Goal: Information Seeking & Learning: Learn about a topic

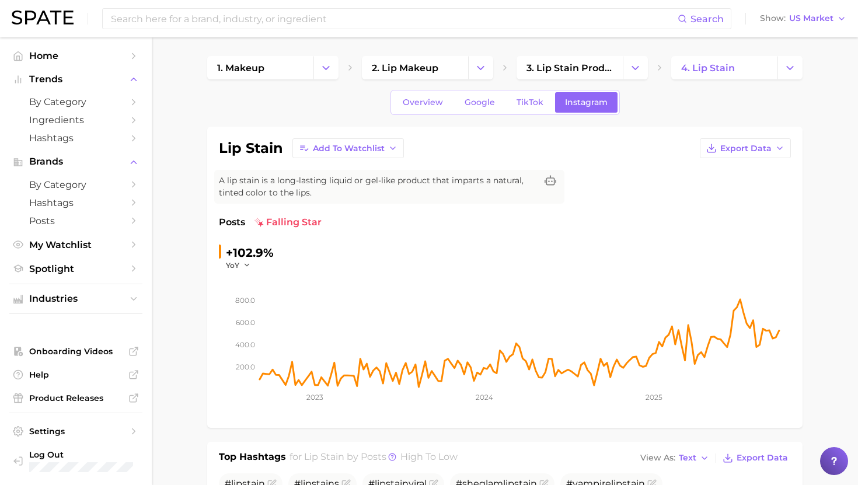
scroll to position [441, 0]
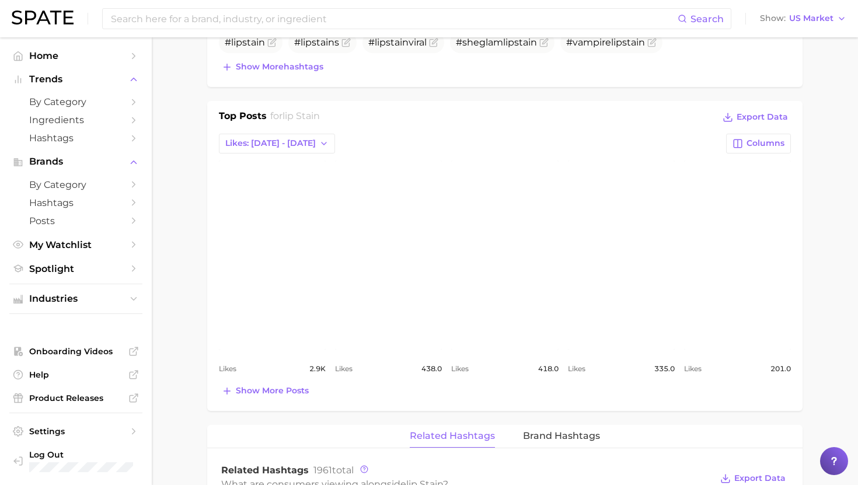
click at [257, 30] on div "Search Show US Market" at bounding box center [429, 18] width 835 height 37
click at [257, 29] on div "Search" at bounding box center [416, 18] width 629 height 21
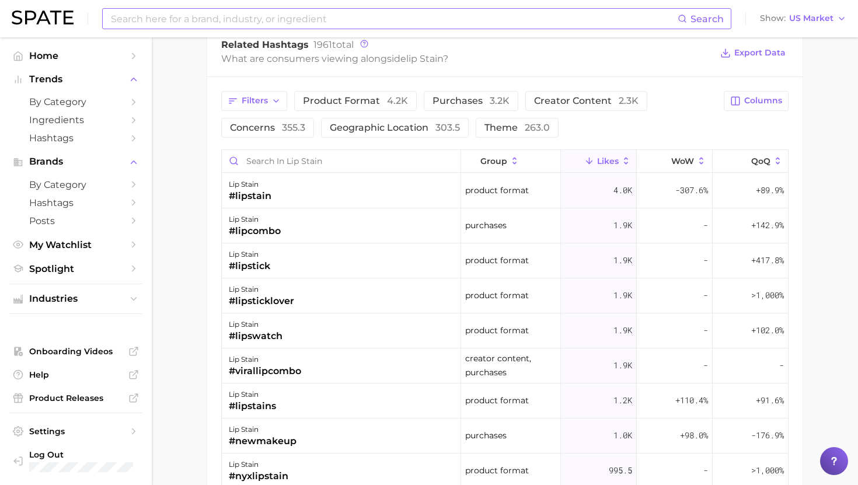
scroll to position [915, 0]
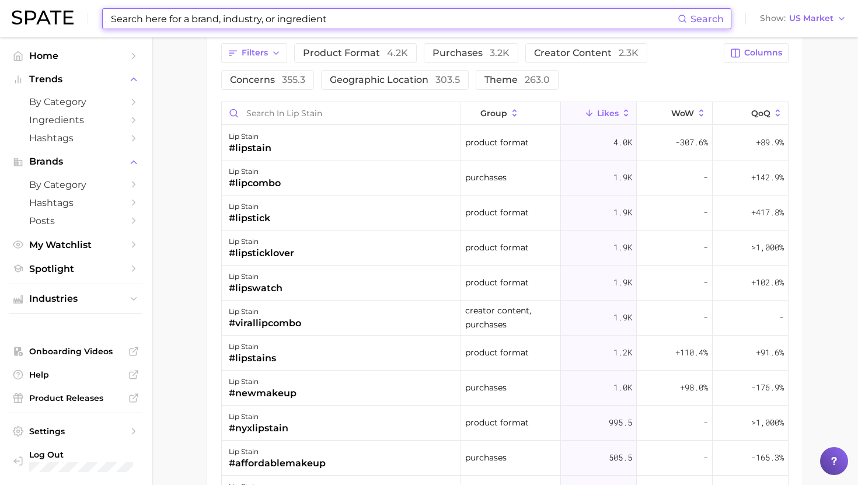
click at [249, 11] on input at bounding box center [394, 19] width 568 height 20
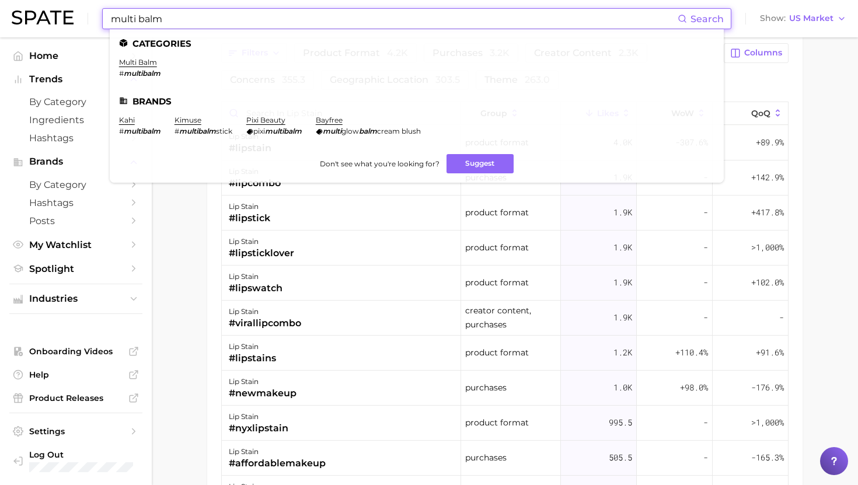
type input "multi balm"
click at [151, 69] on em "multibalm" at bounding box center [142, 73] width 37 height 9
click at [149, 65] on link "multi balm" at bounding box center [138, 62] width 38 height 9
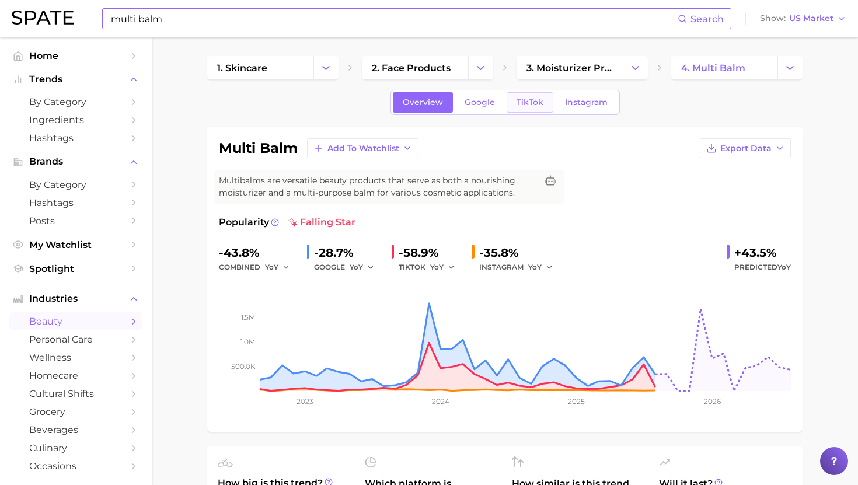
click at [534, 103] on span "TikTok" at bounding box center [530, 102] width 27 height 10
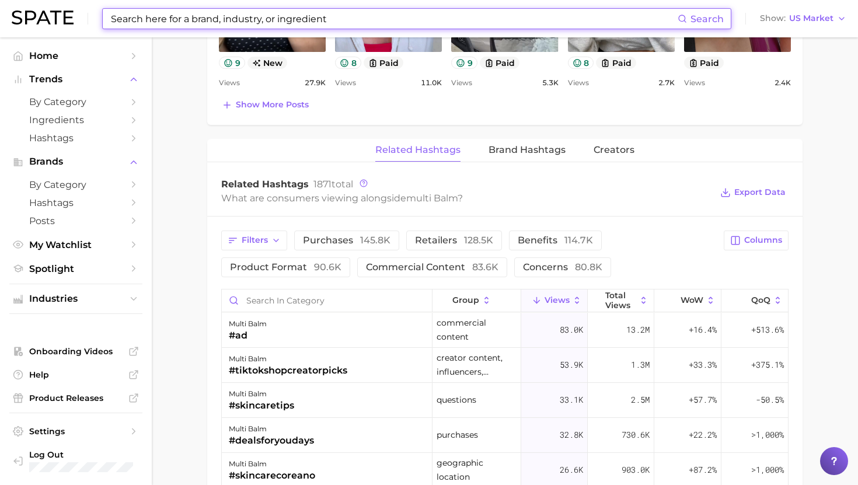
scroll to position [802, 0]
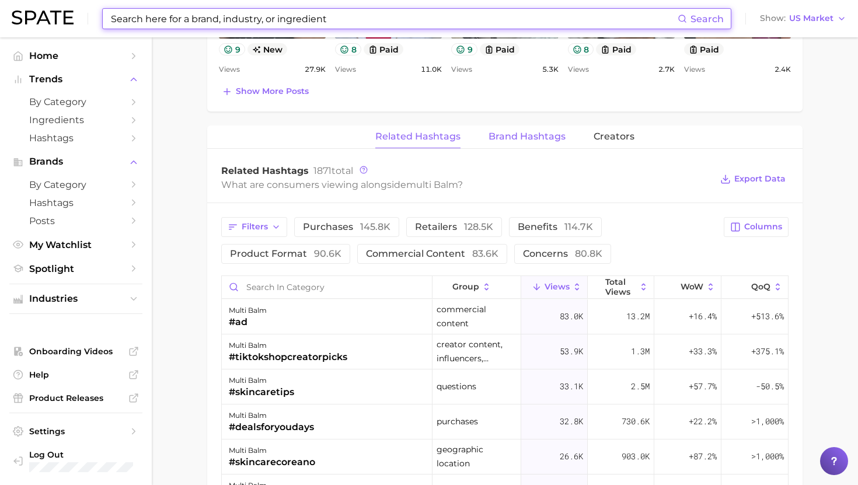
click at [515, 134] on span "Brand Hashtags" at bounding box center [527, 136] width 77 height 11
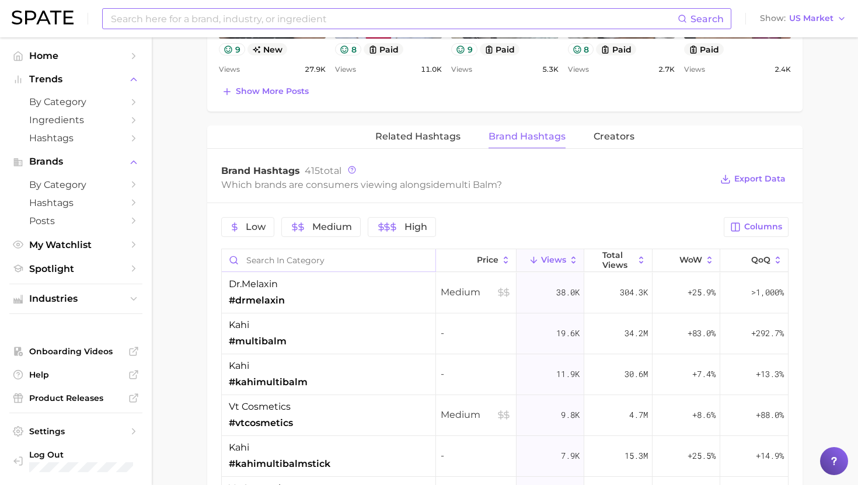
click at [314, 254] on input "Search in category" at bounding box center [329, 260] width 214 height 22
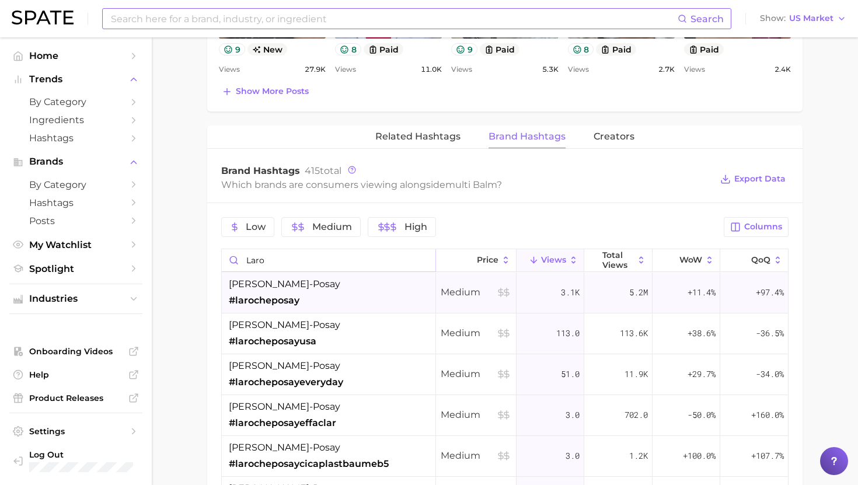
type input "laro"
click at [314, 290] on div "[PERSON_NAME]-posay #larocheposay" at bounding box center [329, 293] width 214 height 41
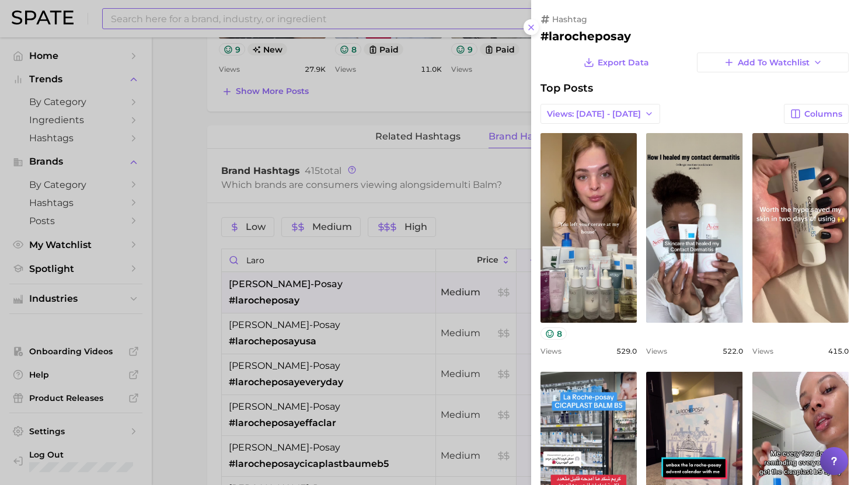
scroll to position [0, 0]
click at [314, 289] on div at bounding box center [429, 242] width 858 height 485
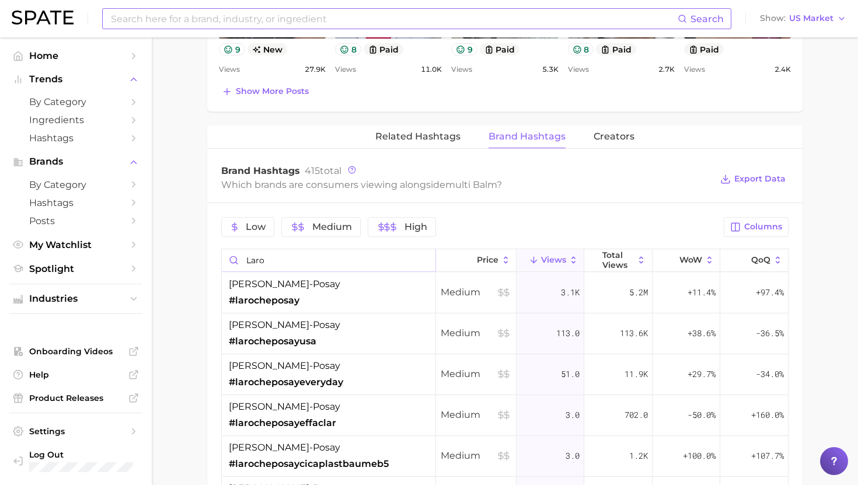
click at [423, 261] on input "laro" at bounding box center [329, 260] width 214 height 22
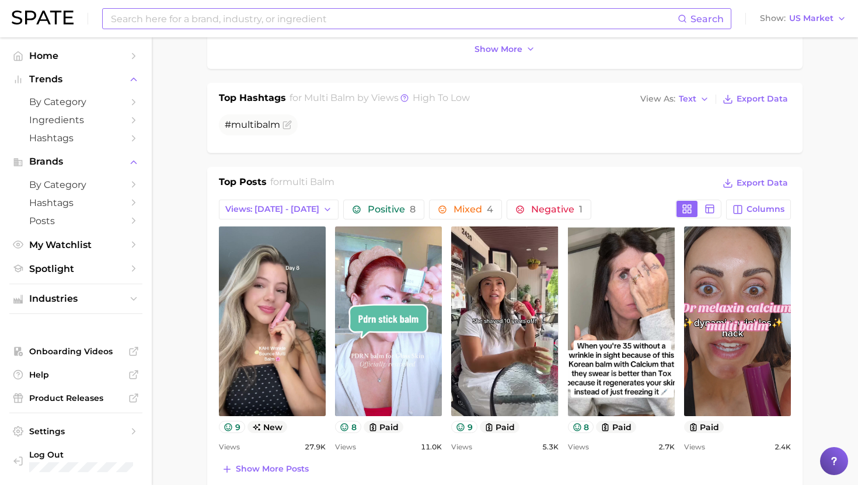
scroll to position [217, 0]
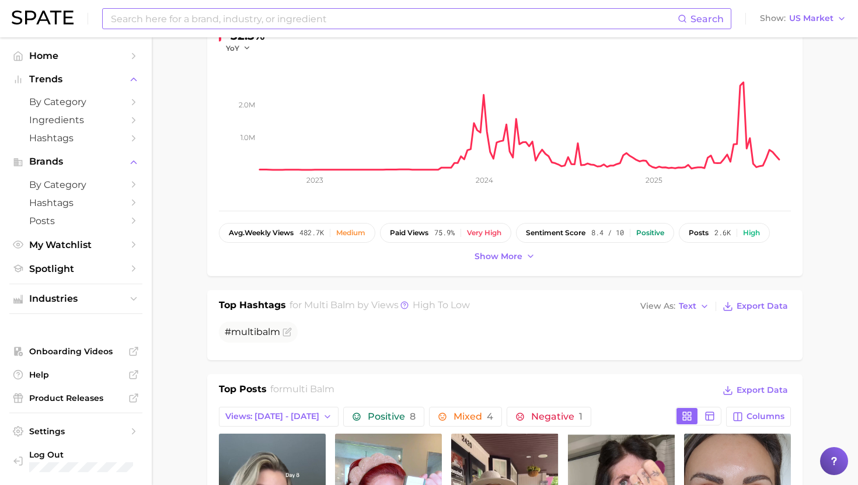
click at [292, 30] on div "Search Show US Market" at bounding box center [429, 18] width 835 height 37
click at [298, 10] on input at bounding box center [394, 19] width 568 height 20
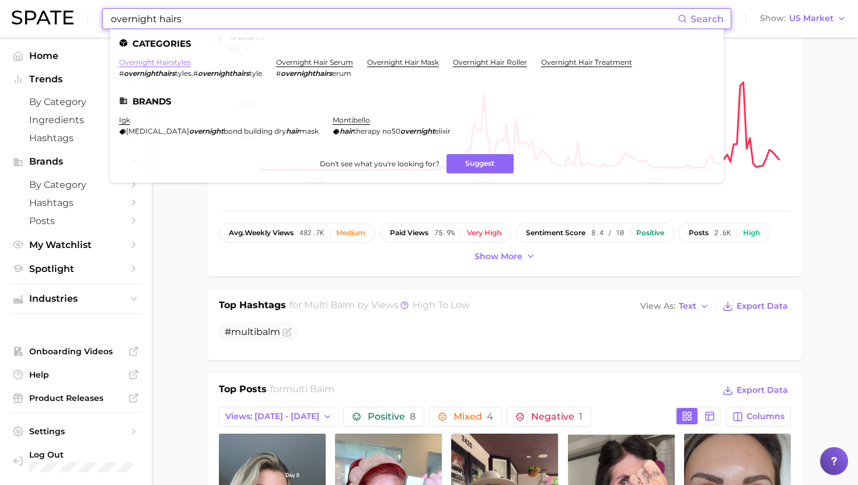
type input "overnight hairs"
click at [171, 58] on link "overnight hairstyles" at bounding box center [155, 62] width 72 height 9
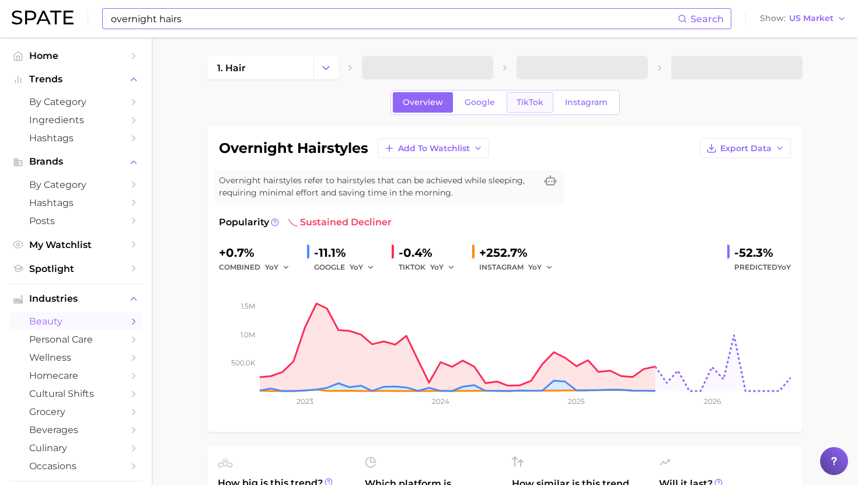
click at [535, 100] on span "TikTok" at bounding box center [530, 102] width 27 height 10
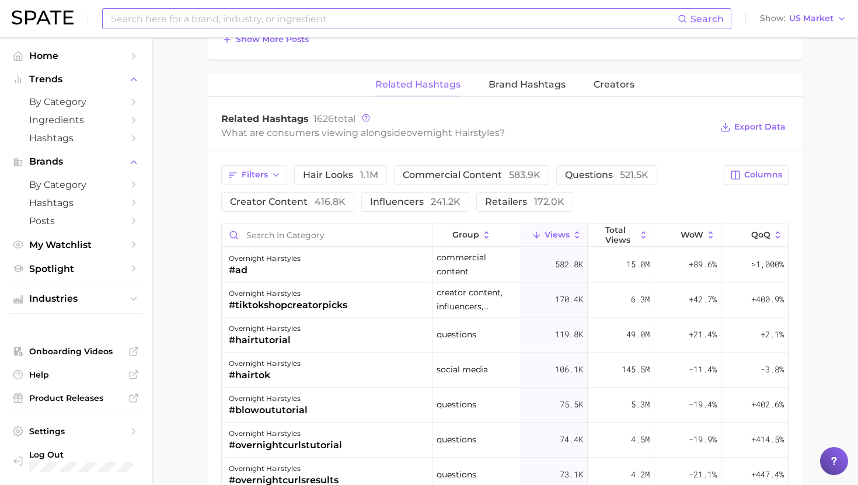
click at [517, 83] on span "Brand Hashtags" at bounding box center [527, 84] width 77 height 11
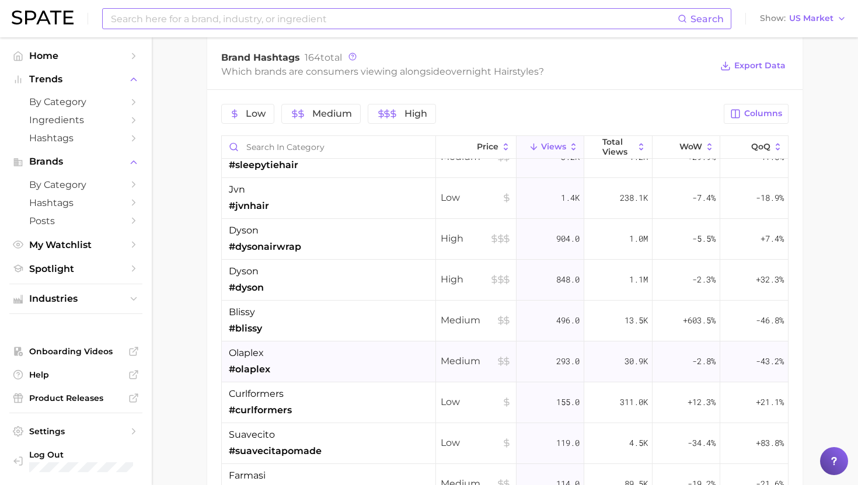
scroll to position [108, 0]
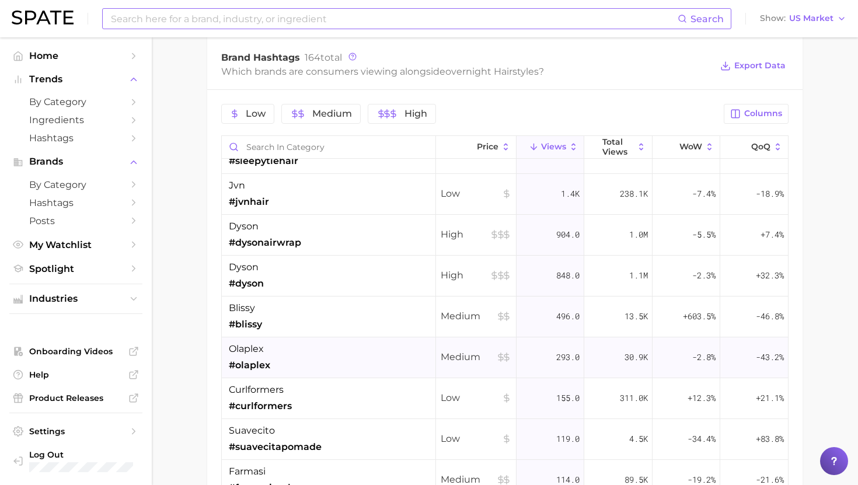
click at [340, 354] on div "olaplex #olaplex" at bounding box center [329, 357] width 214 height 41
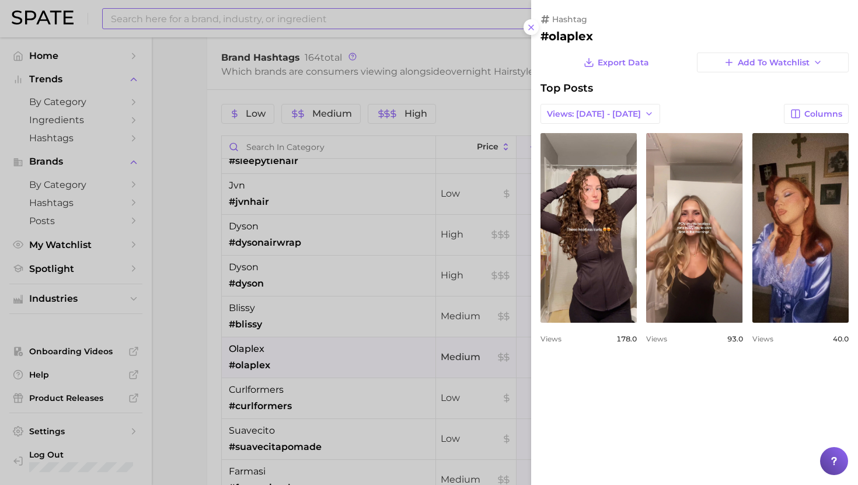
scroll to position [0, 0]
click at [340, 354] on div at bounding box center [429, 242] width 858 height 485
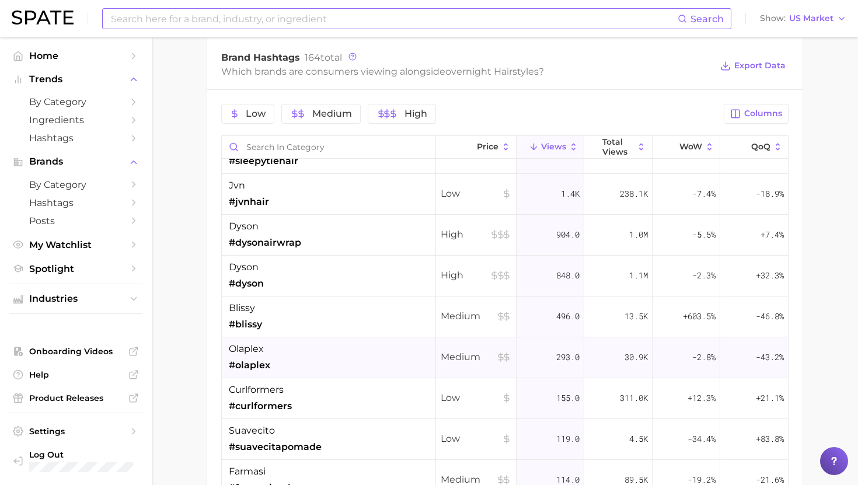
click at [339, 354] on div "olaplex #olaplex" at bounding box center [329, 357] width 214 height 41
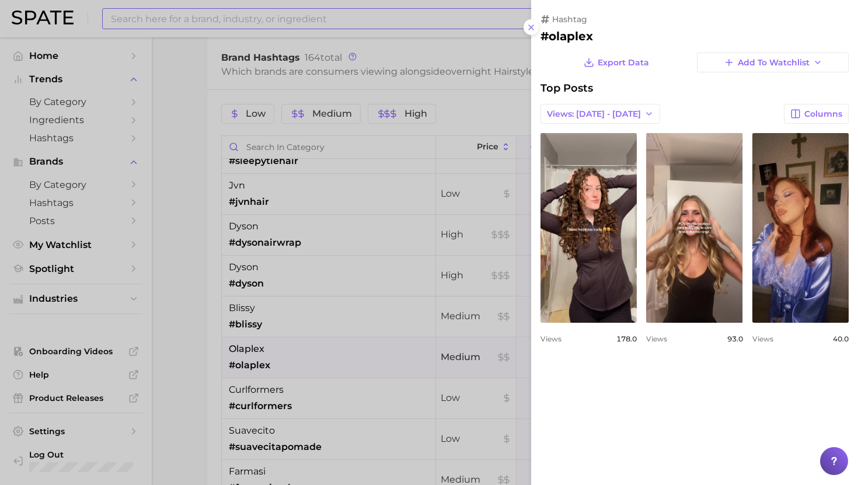
click at [339, 354] on div at bounding box center [429, 242] width 858 height 485
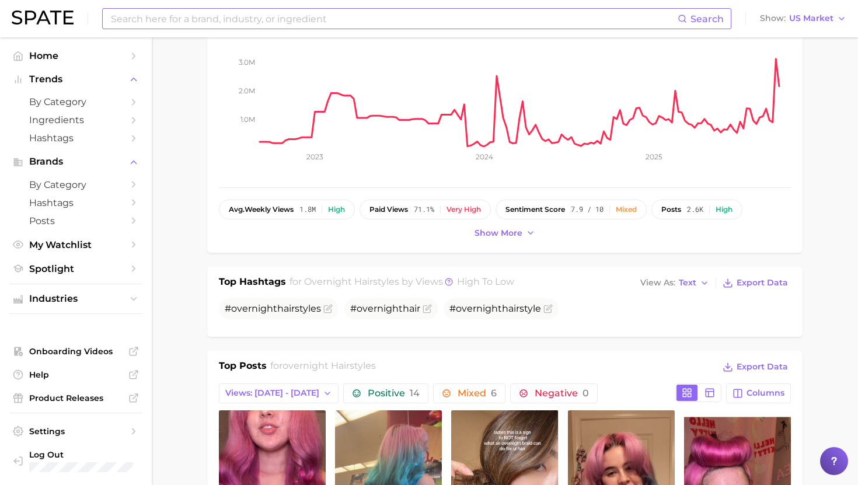
scroll to position [71, 0]
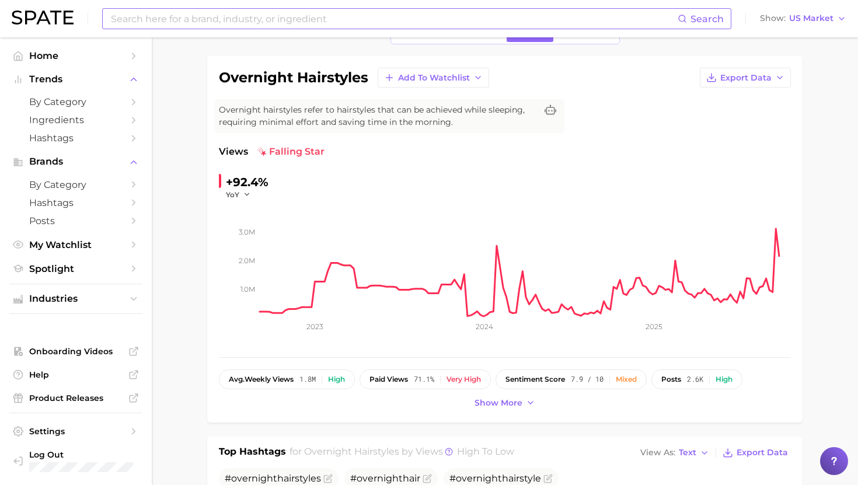
click at [334, 15] on input at bounding box center [394, 19] width 568 height 20
type input "90s [PERSON_NAME]"
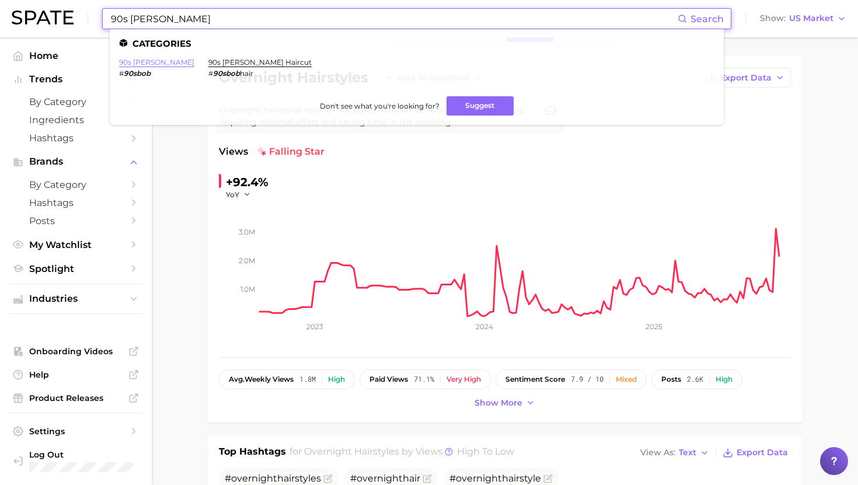
click at [131, 62] on link "90s [PERSON_NAME]" at bounding box center [156, 62] width 75 height 9
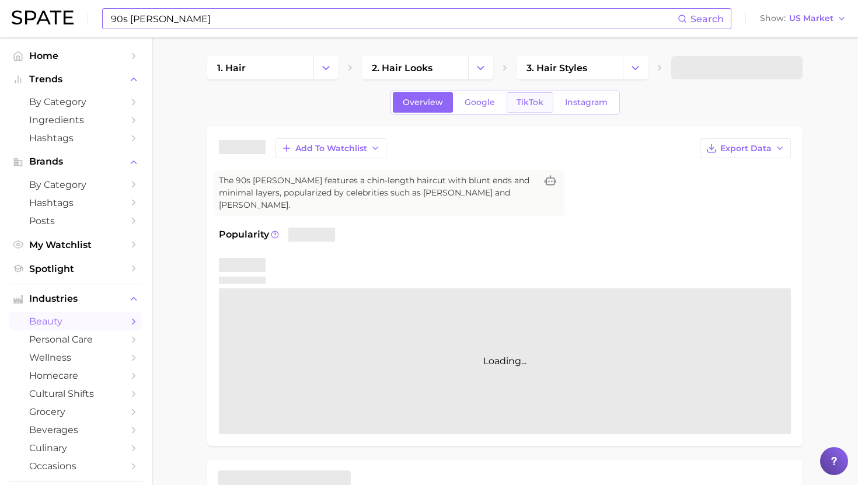
click at [526, 103] on span "TikTok" at bounding box center [530, 102] width 27 height 10
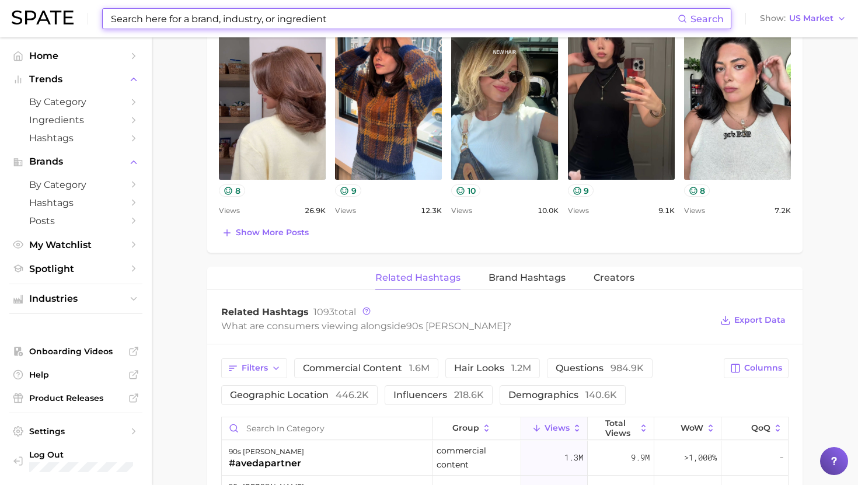
scroll to position [780, 0]
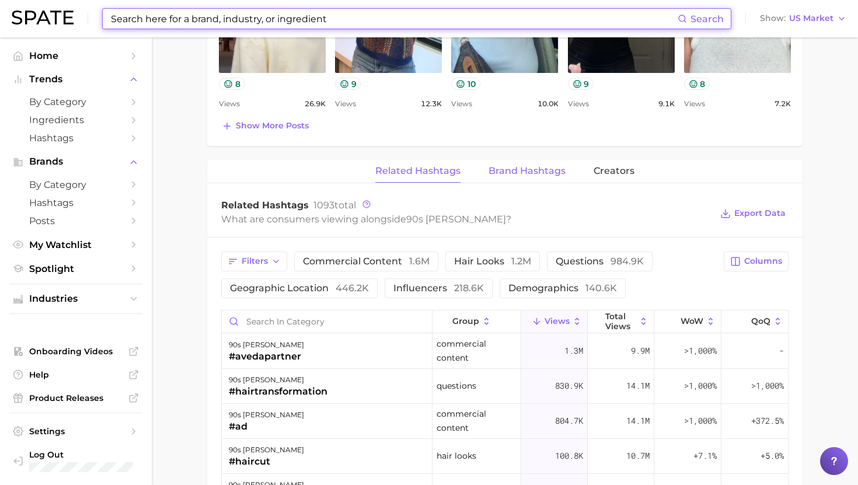
click at [517, 160] on button "Brand Hashtags" at bounding box center [527, 171] width 77 height 23
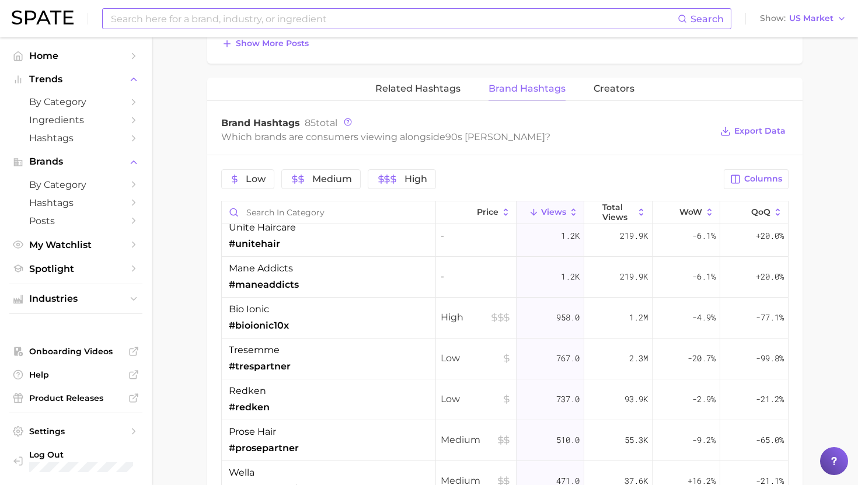
scroll to position [424, 0]
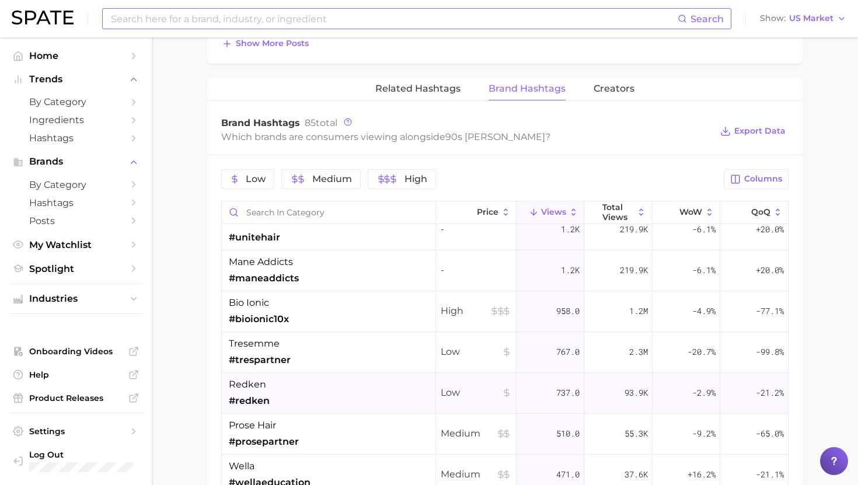
click at [330, 388] on div "redken #redken" at bounding box center [329, 393] width 214 height 41
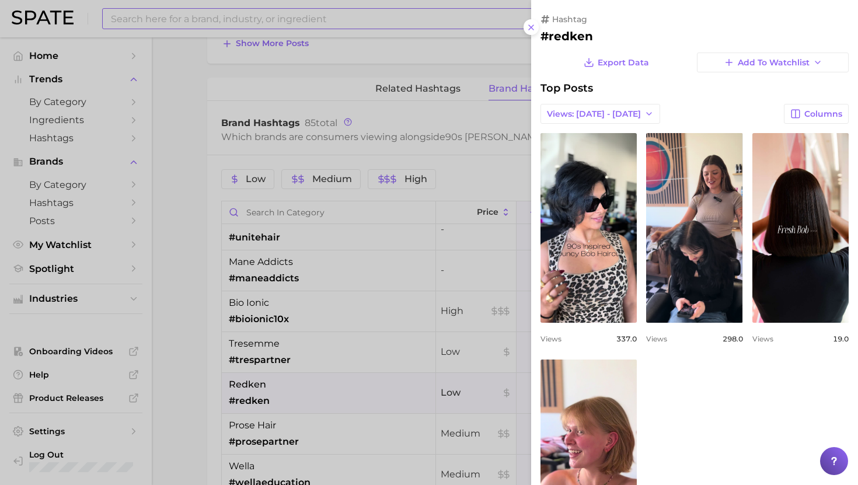
scroll to position [0, 0]
click at [188, 131] on div at bounding box center [429, 242] width 858 height 485
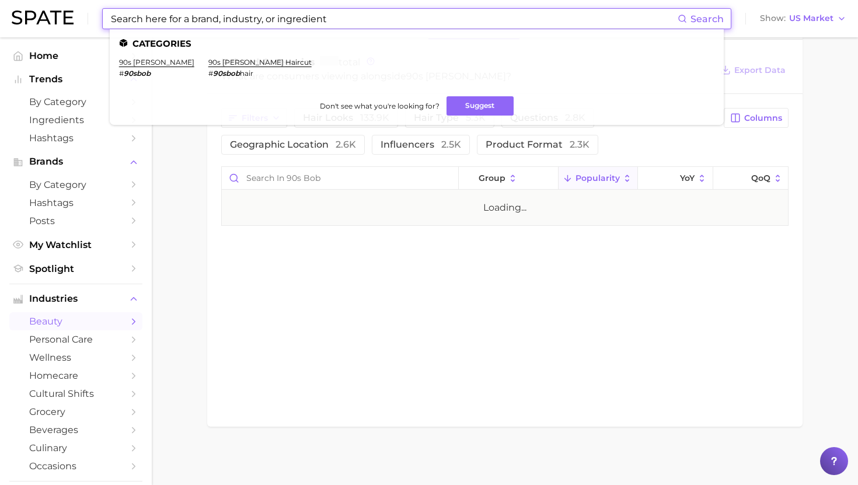
type input "90s [PERSON_NAME]"
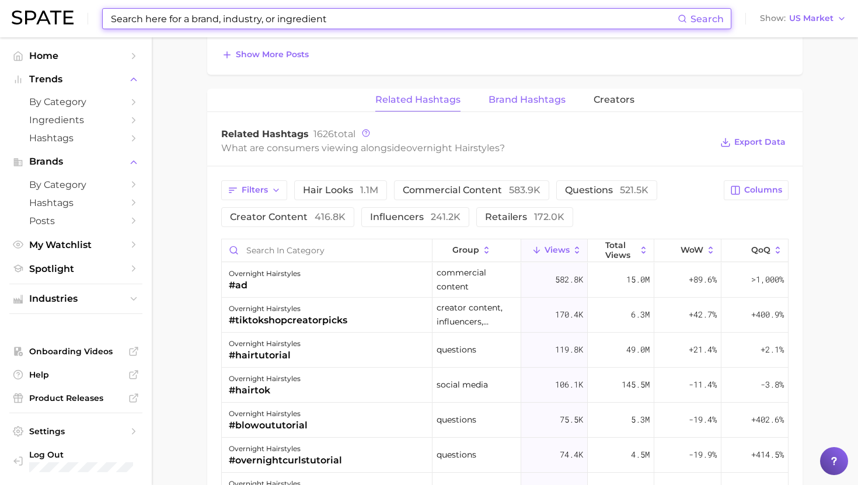
click at [520, 91] on button "Brand Hashtags" at bounding box center [527, 100] width 77 height 23
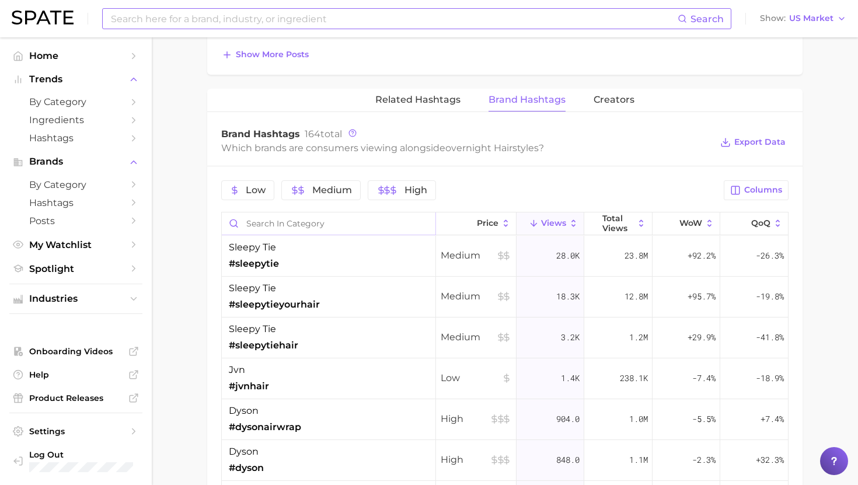
click at [267, 220] on input "Search in category" at bounding box center [329, 223] width 214 height 22
type input "color wow"
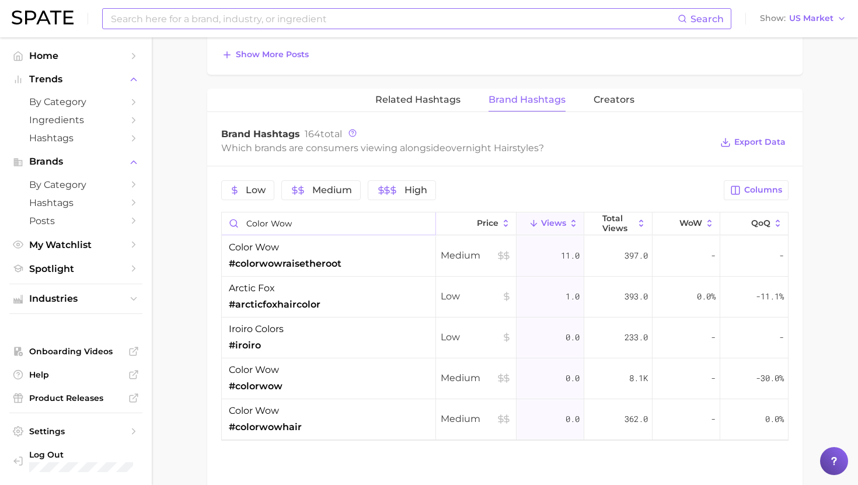
click at [421, 222] on input "color wow" at bounding box center [329, 223] width 214 height 22
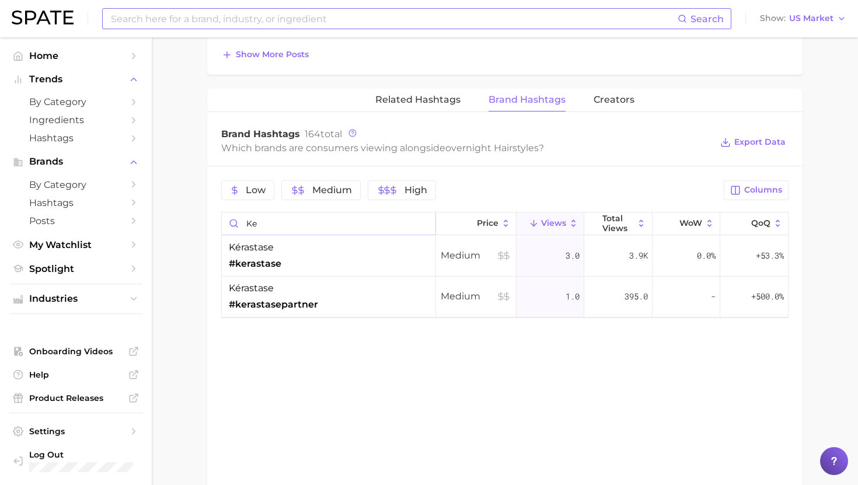
type input "k"
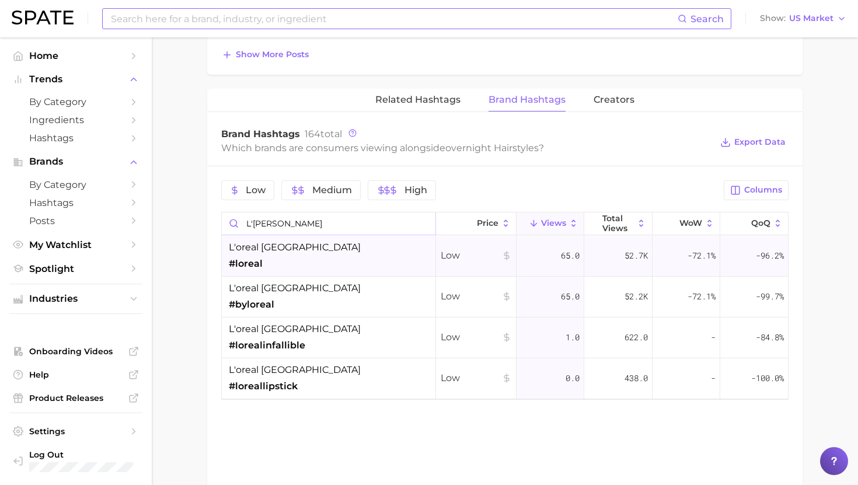
type input "l'[PERSON_NAME]"
click at [372, 254] on div "l'oreal paris #loreal" at bounding box center [329, 256] width 214 height 41
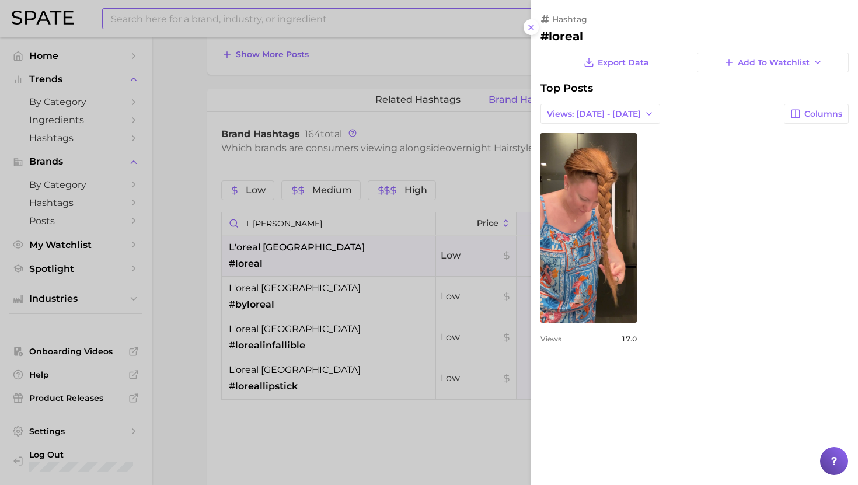
click at [372, 253] on div at bounding box center [429, 242] width 858 height 485
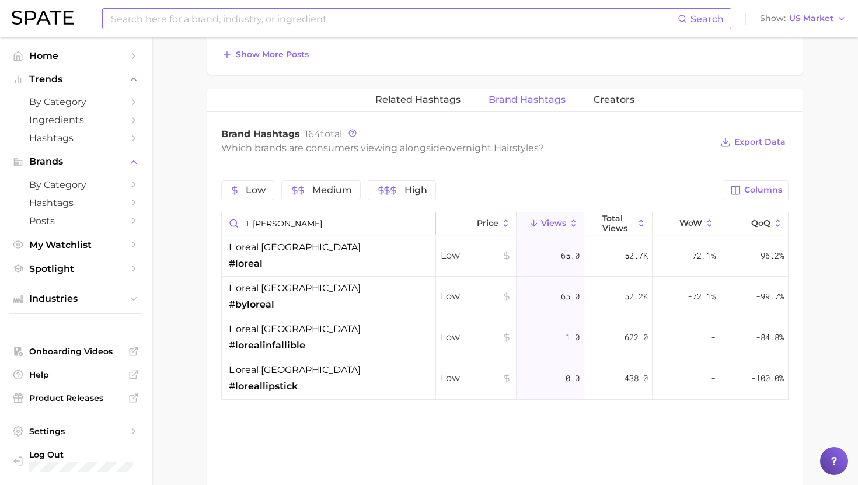
click at [425, 224] on input "l'[PERSON_NAME]" at bounding box center [329, 223] width 214 height 22
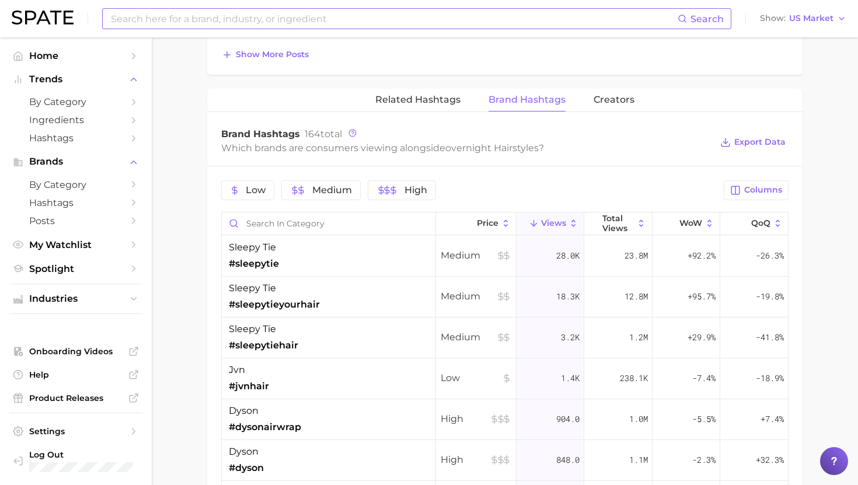
click at [355, 21] on input at bounding box center [394, 19] width 568 height 20
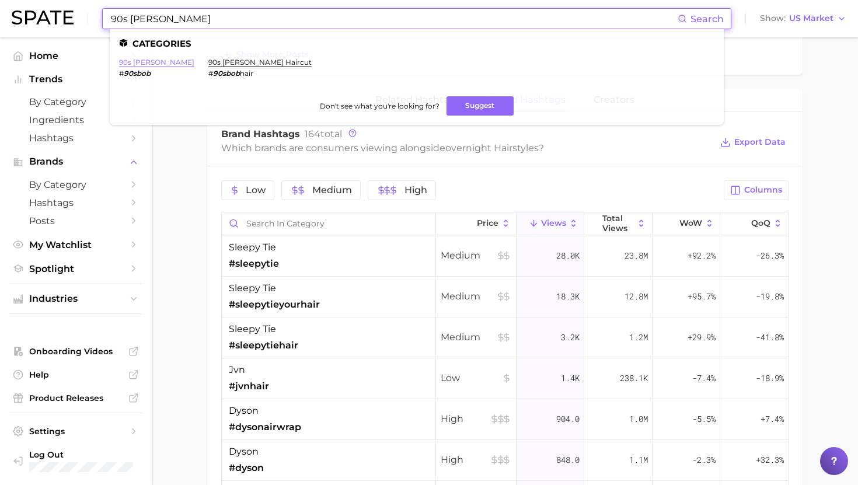
type input "90s [PERSON_NAME]"
click at [125, 62] on link "90s [PERSON_NAME]" at bounding box center [156, 62] width 75 height 9
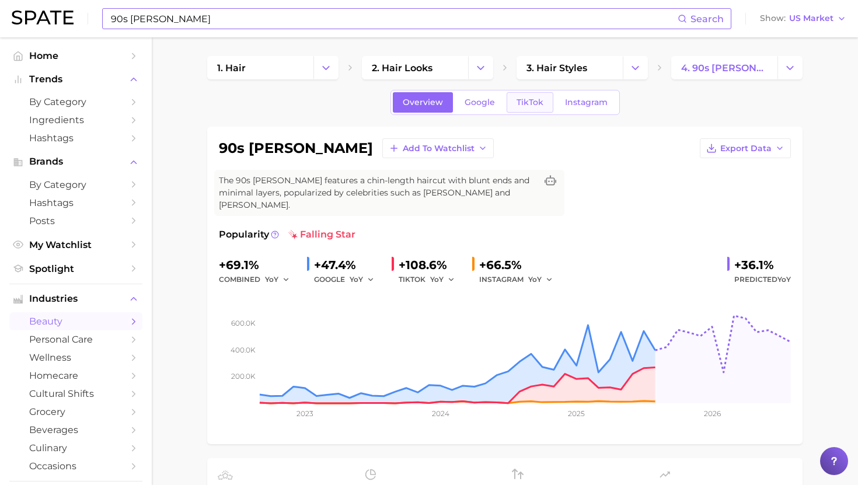
click at [538, 103] on span "TikTok" at bounding box center [530, 102] width 27 height 10
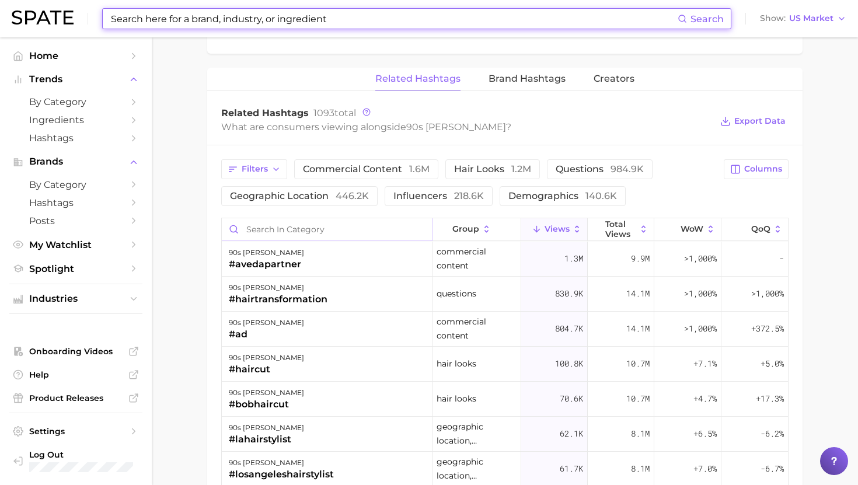
scroll to position [887, 0]
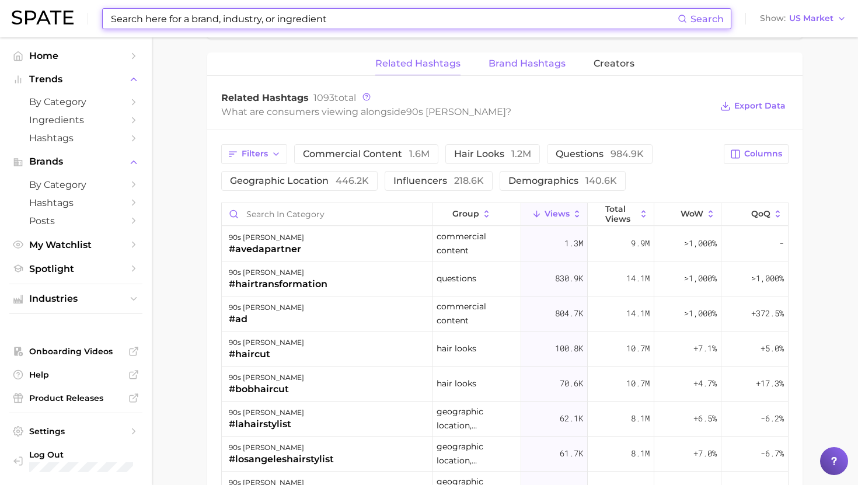
click at [512, 62] on span "Brand Hashtags" at bounding box center [527, 63] width 77 height 11
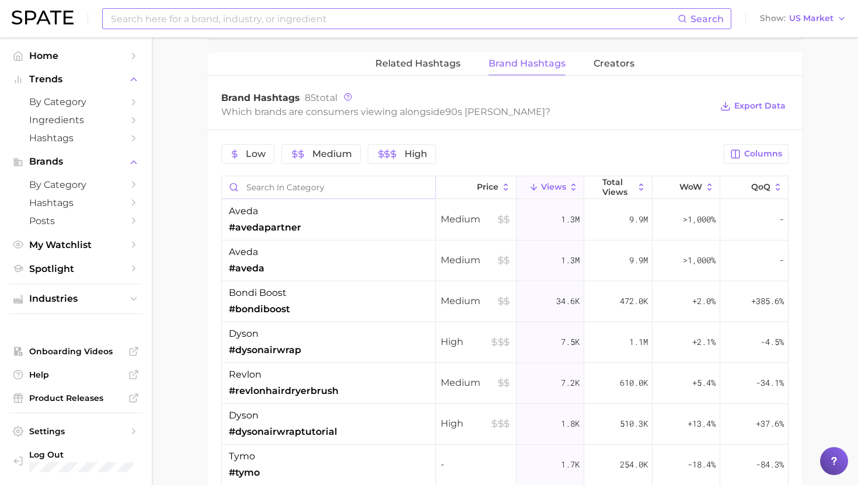
click at [306, 186] on input "Search in category" at bounding box center [329, 187] width 214 height 22
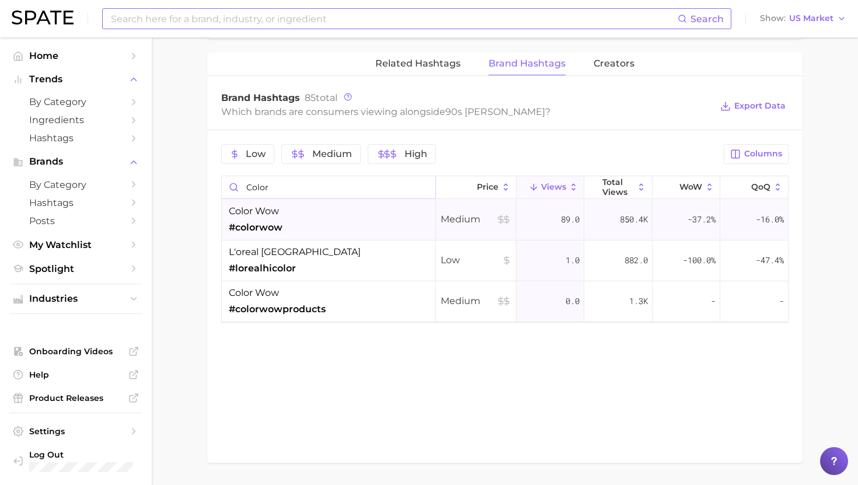
type input "color"
click at [362, 215] on div "color wow #colorwow" at bounding box center [329, 220] width 214 height 41
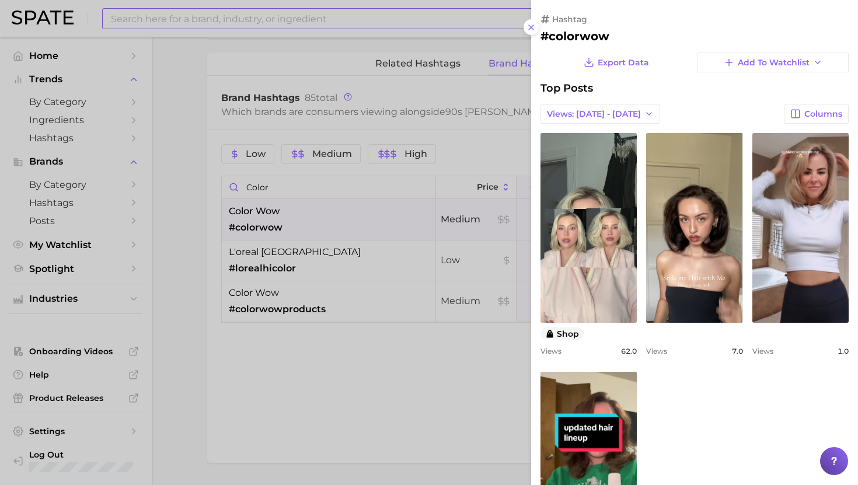
scroll to position [0, 0]
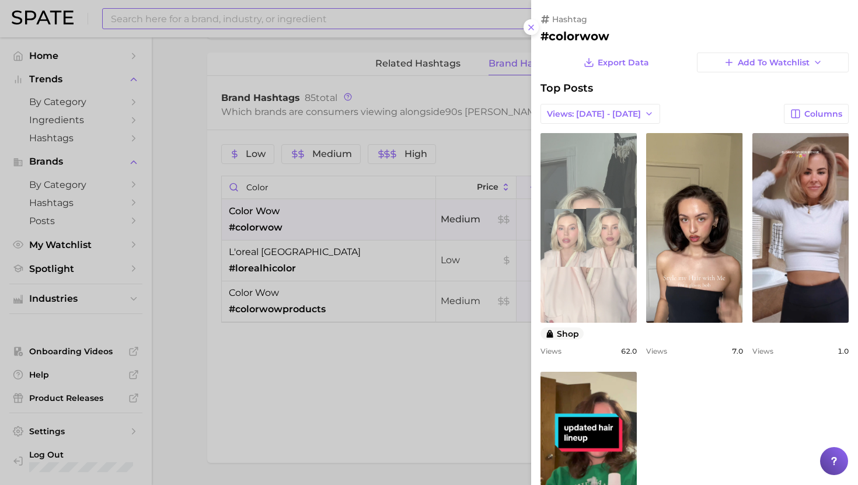
click at [595, 221] on link "view post on TikTok" at bounding box center [589, 228] width 96 height 190
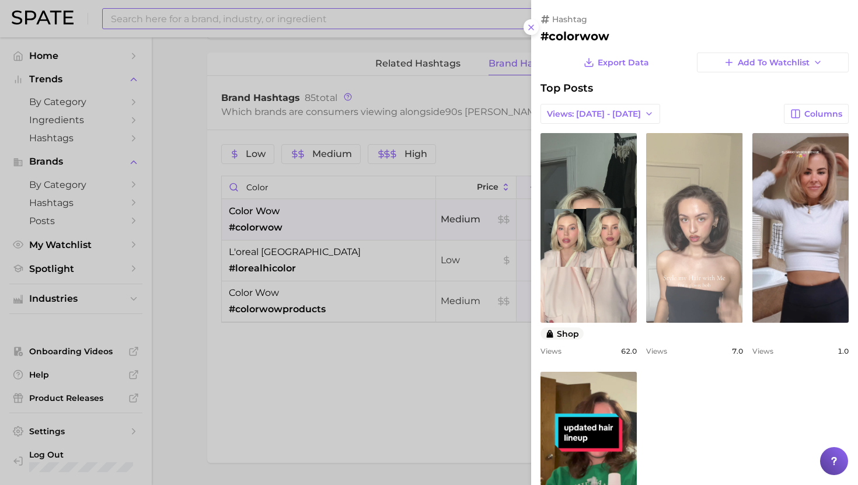
click at [710, 204] on link "view post on TikTok" at bounding box center [694, 228] width 96 height 190
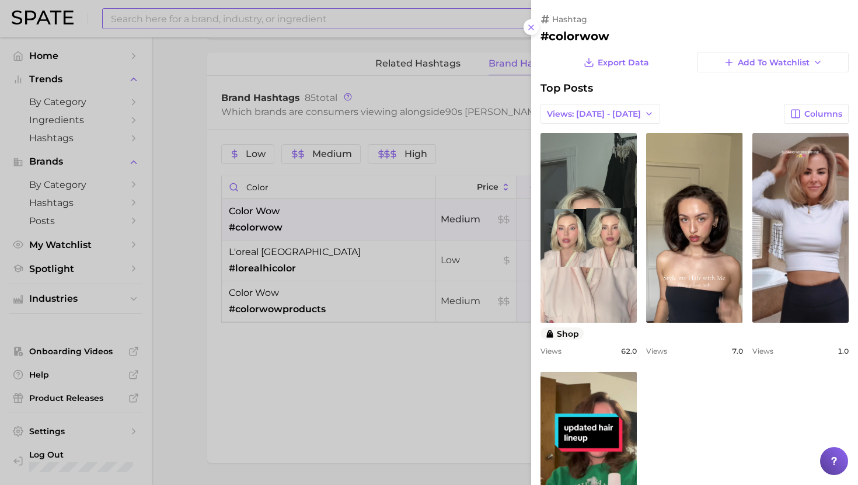
click at [413, 348] on div at bounding box center [429, 242] width 858 height 485
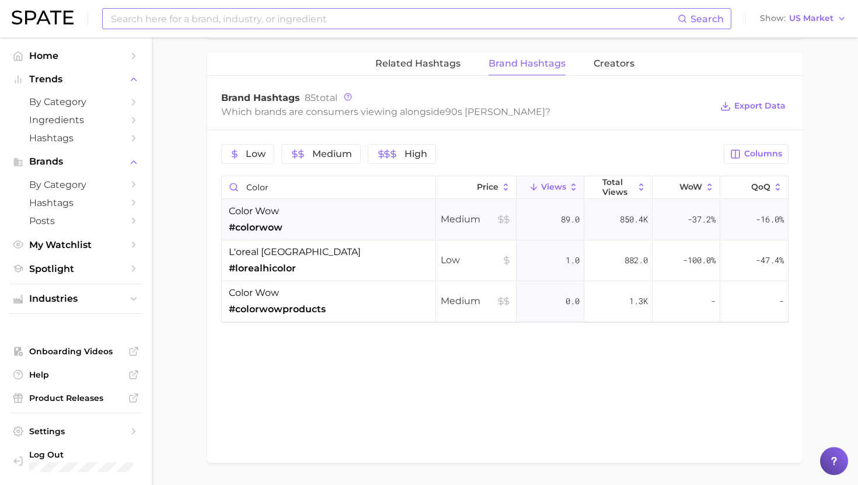
click at [279, 218] on div "color wow #colorwow" at bounding box center [256, 219] width 54 height 30
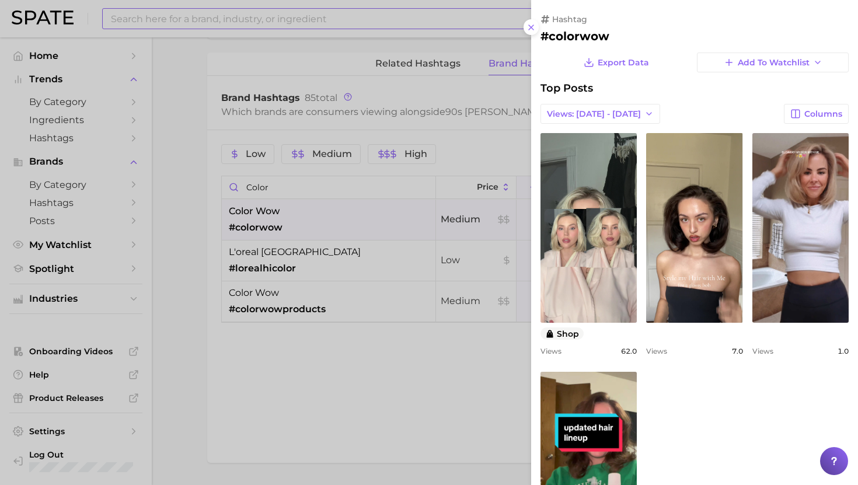
click at [341, 259] on div at bounding box center [429, 242] width 858 height 485
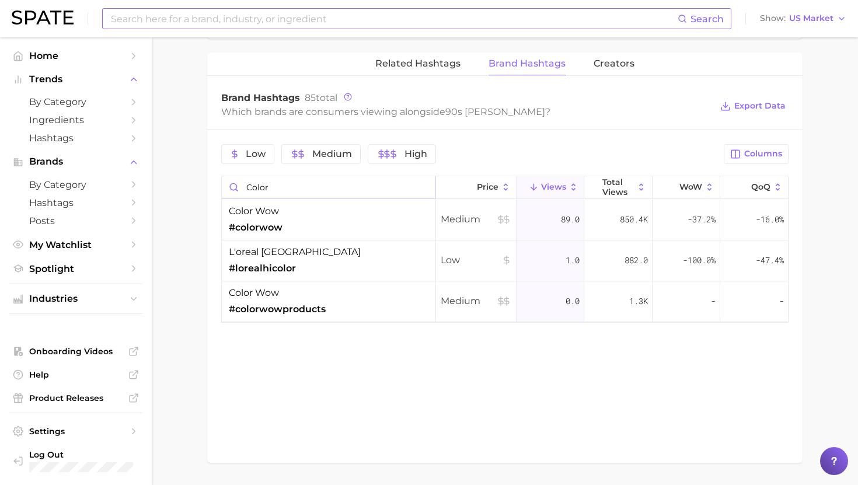
click at [423, 185] on input "color" at bounding box center [329, 187] width 214 height 22
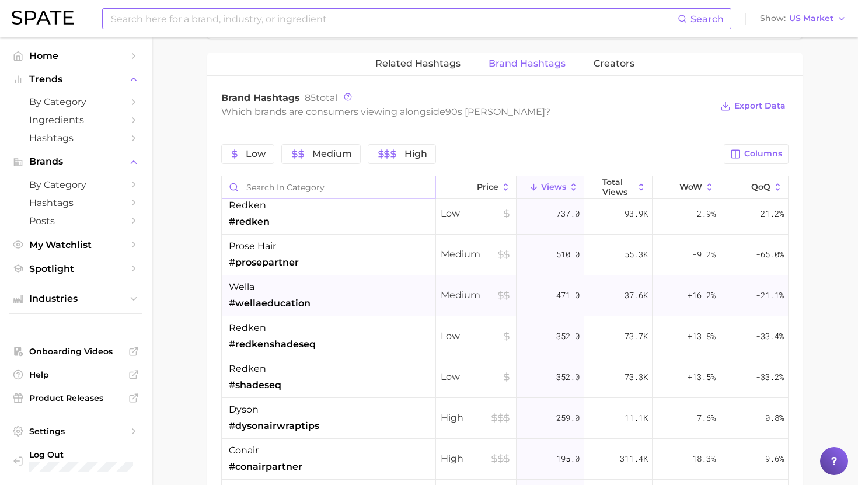
scroll to position [575, 0]
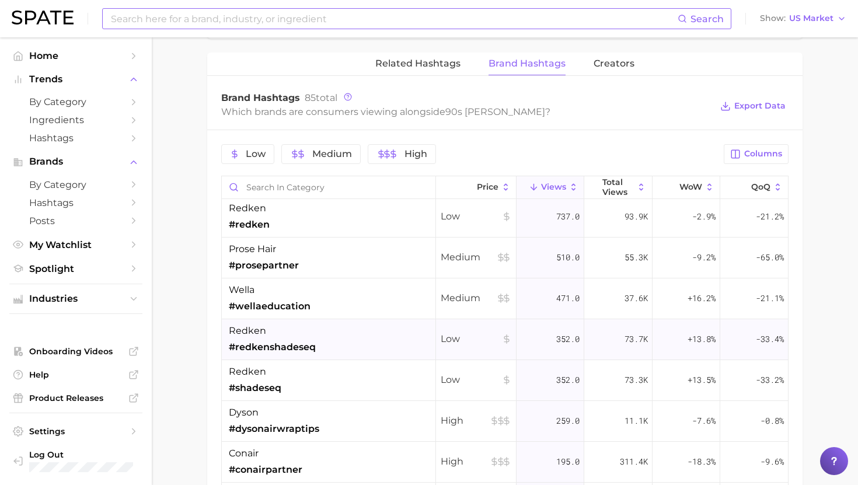
click at [308, 337] on div "redken #redkenshadeseq" at bounding box center [272, 339] width 87 height 30
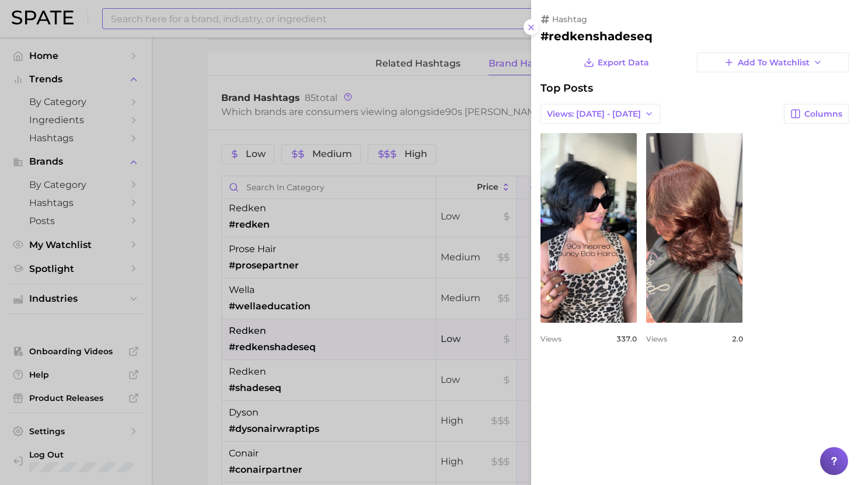
scroll to position [0, 0]
click at [307, 330] on div at bounding box center [429, 242] width 858 height 485
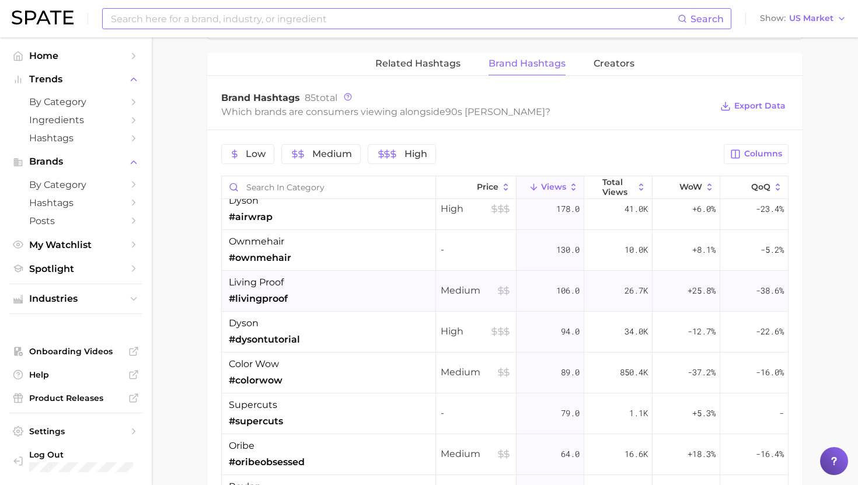
scroll to position [878, 0]
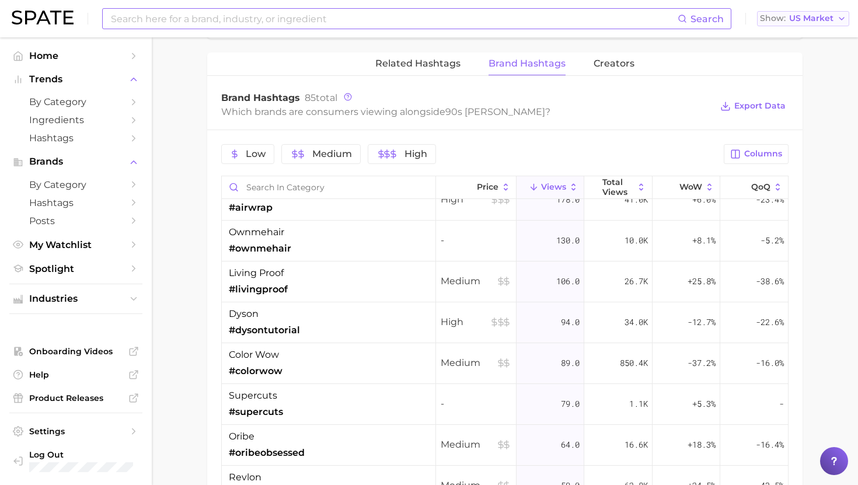
click at [824, 18] on span "US Market" at bounding box center [811, 18] width 44 height 6
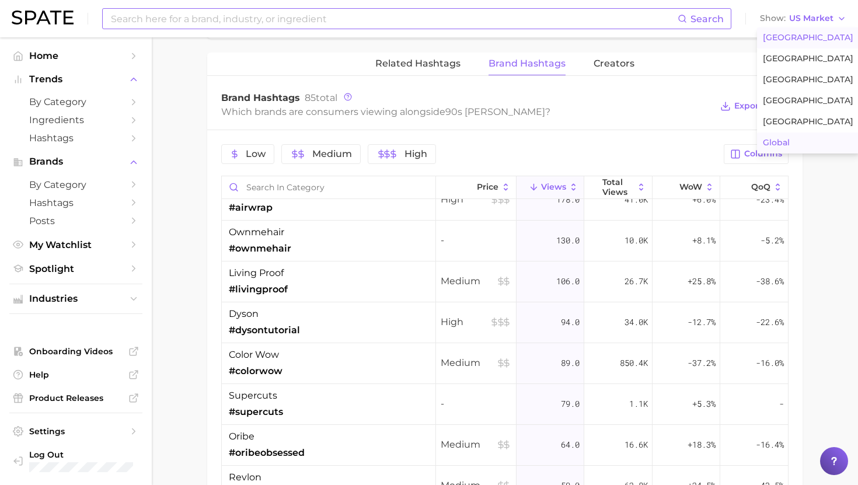
click at [773, 143] on span "Global" at bounding box center [776, 143] width 27 height 10
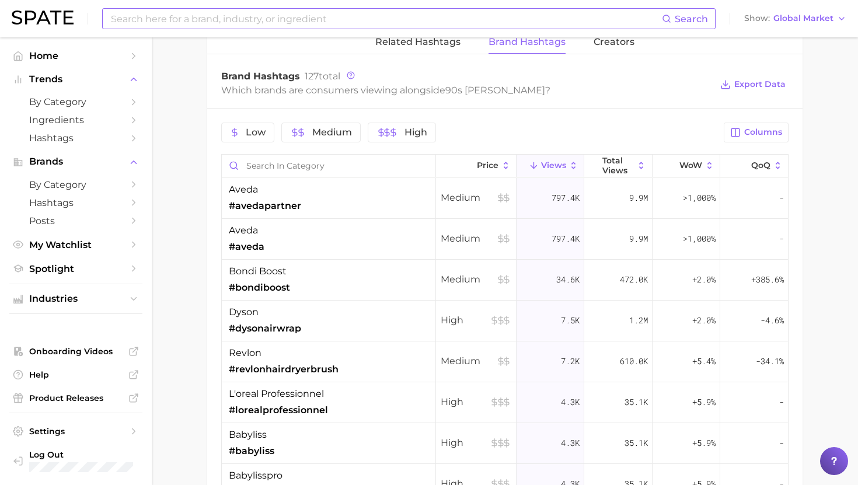
scroll to position [915, 0]
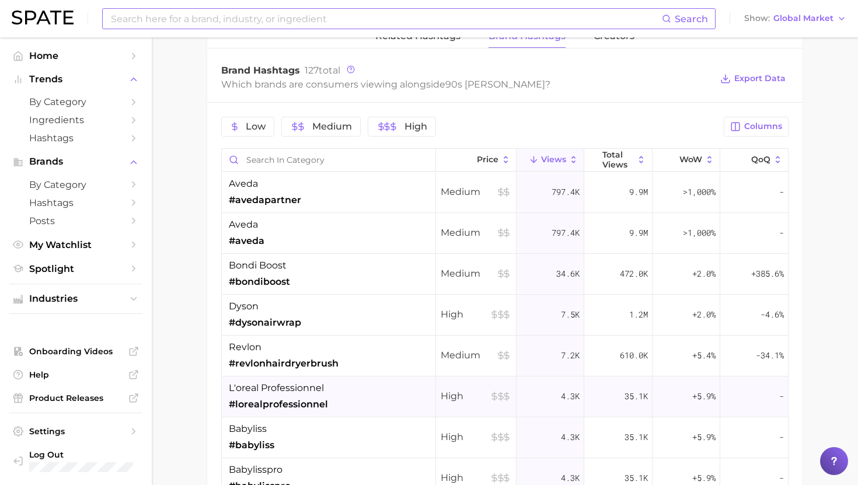
click at [357, 396] on div "l'oreal professionnel #lorealprofessionnel" at bounding box center [329, 396] width 214 height 41
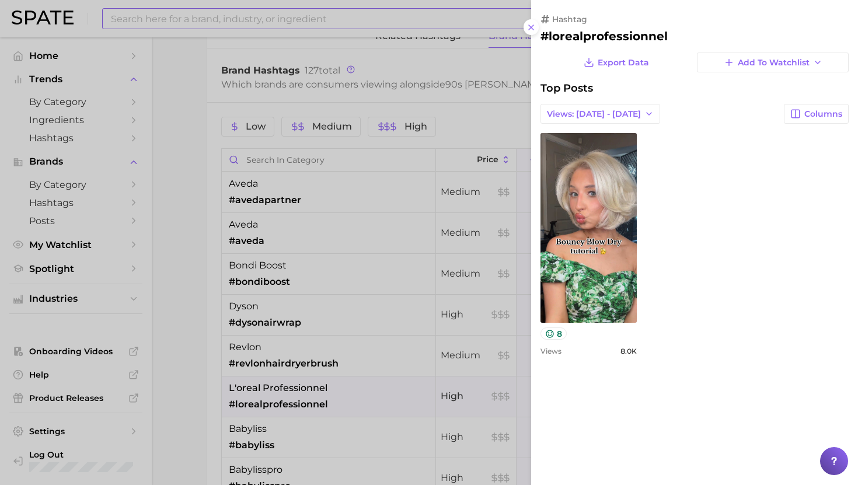
scroll to position [0, 0]
click at [357, 395] on div at bounding box center [429, 242] width 858 height 485
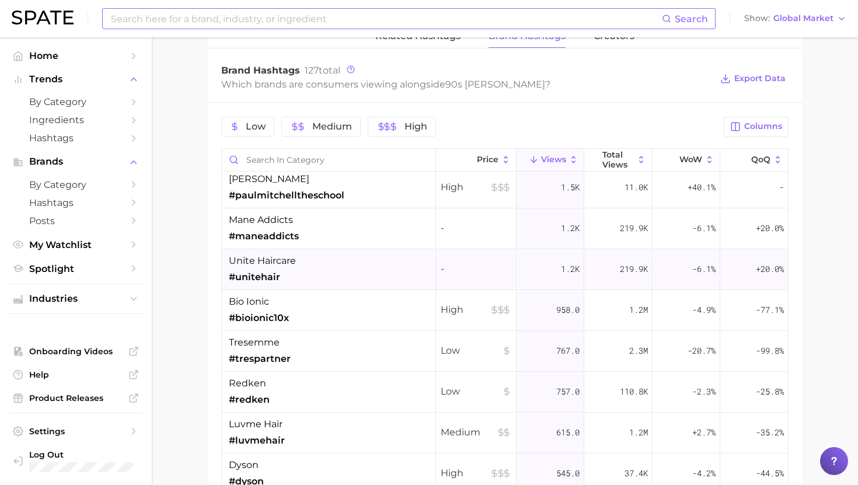
scroll to position [543, 0]
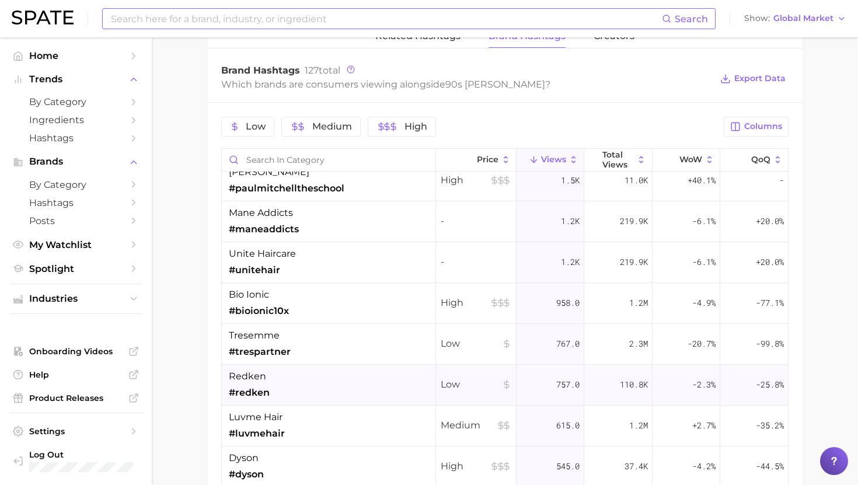
click at [311, 381] on div "redken #redken" at bounding box center [329, 385] width 214 height 41
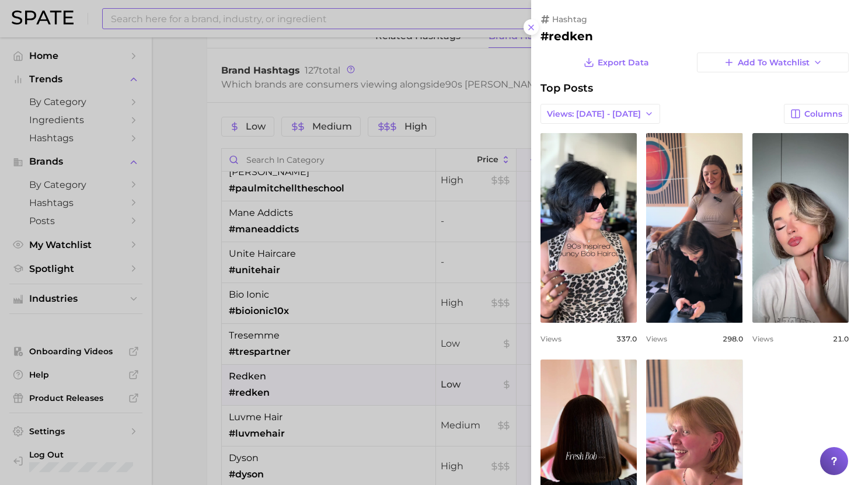
scroll to position [0, 0]
click at [314, 381] on div at bounding box center [429, 242] width 858 height 485
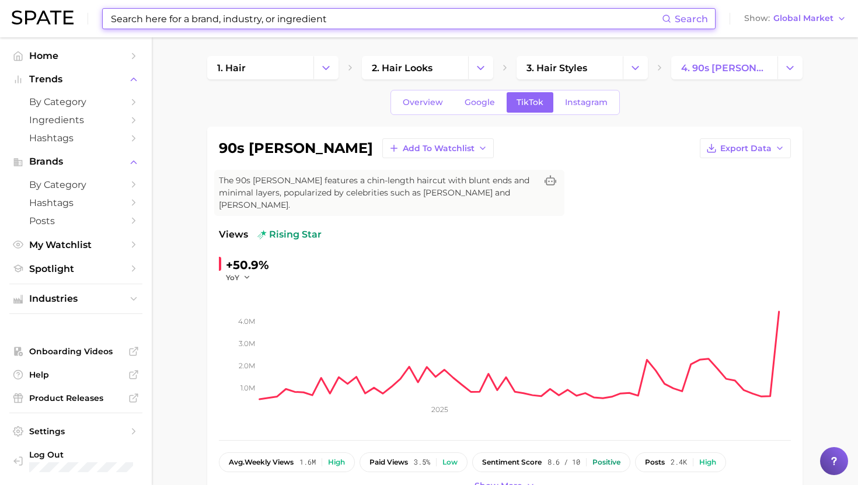
click at [301, 20] on input at bounding box center [386, 19] width 552 height 20
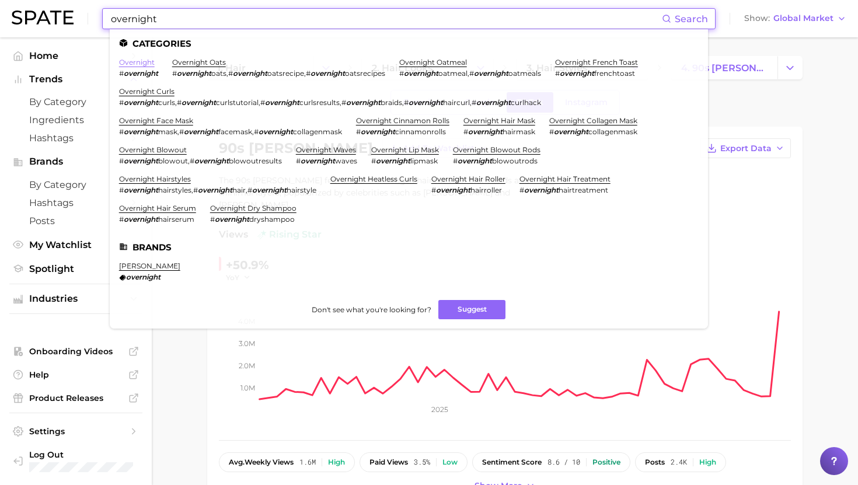
type input "overnight"
click at [146, 63] on link "overnight" at bounding box center [137, 62] width 36 height 9
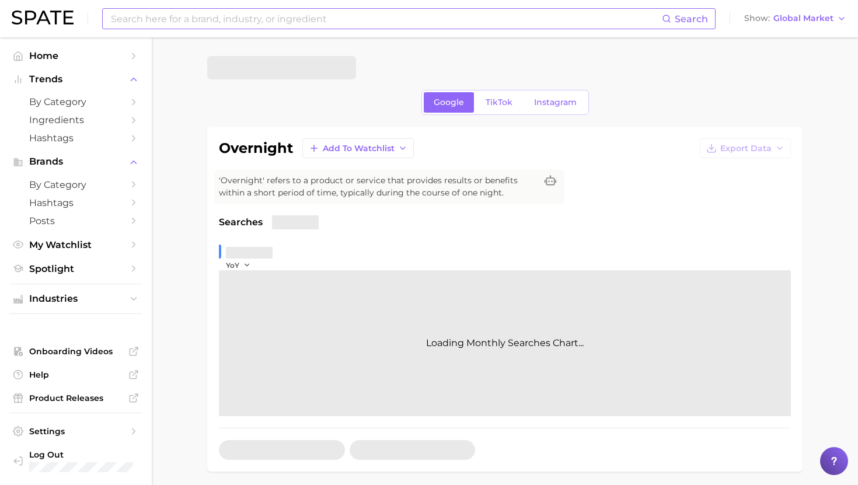
click at [526, 104] on link "Instagram" at bounding box center [555, 102] width 62 height 20
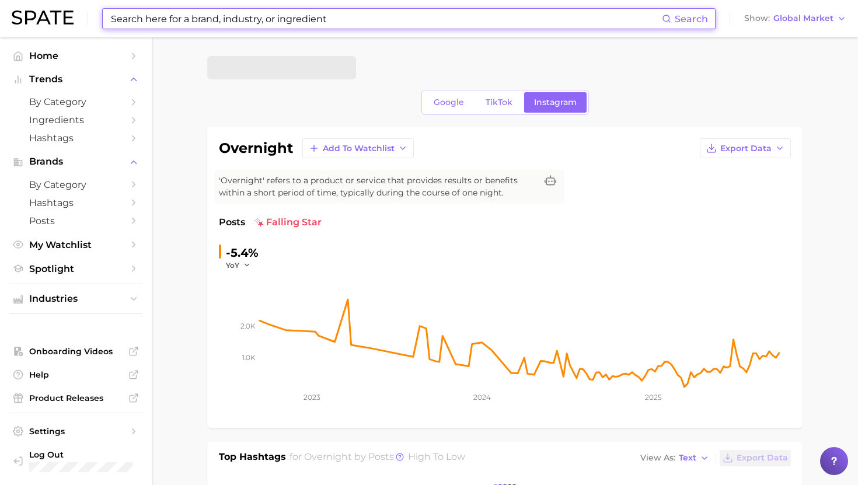
click at [329, 16] on input at bounding box center [386, 19] width 552 height 20
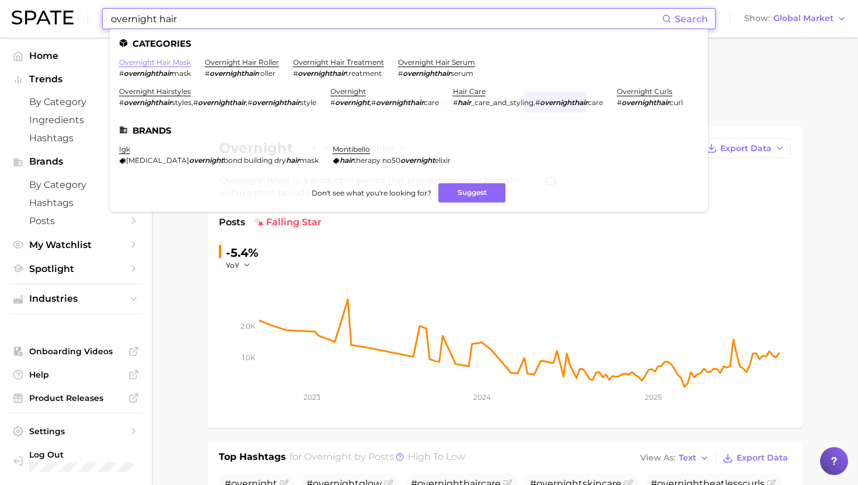
type input "overnight hair"
click at [156, 63] on link "overnight hair mask" at bounding box center [155, 62] width 72 height 9
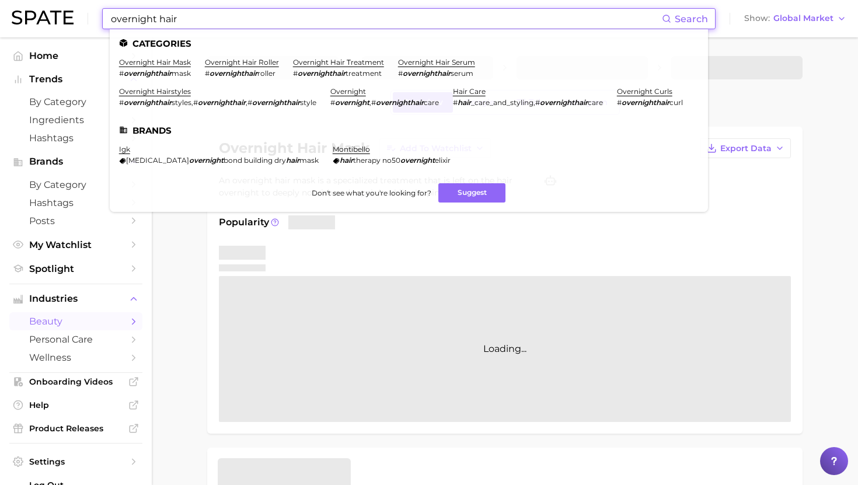
click at [193, 25] on input "overnight hair" at bounding box center [386, 19] width 552 height 20
click at [165, 93] on link "overnight hairstyles" at bounding box center [155, 91] width 72 height 9
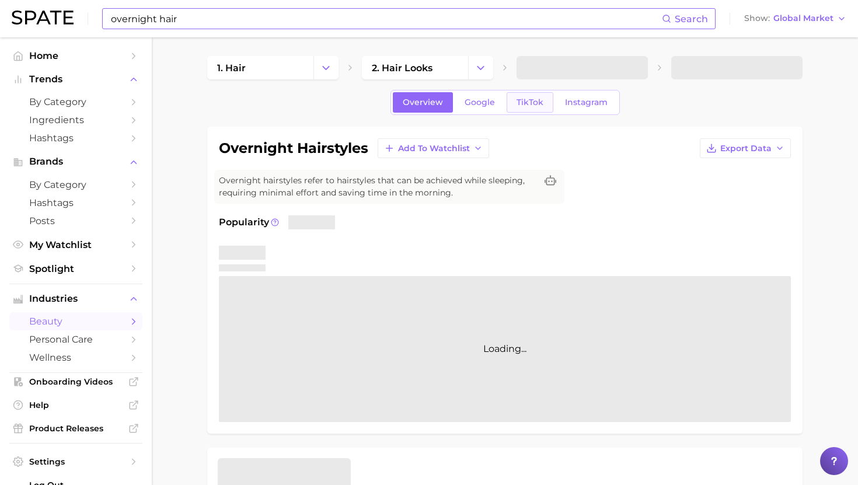
click at [523, 90] on div "Overview Google TikTok Instagram" at bounding box center [504, 102] width 229 height 25
click at [523, 97] on span "TikTok" at bounding box center [530, 102] width 27 height 10
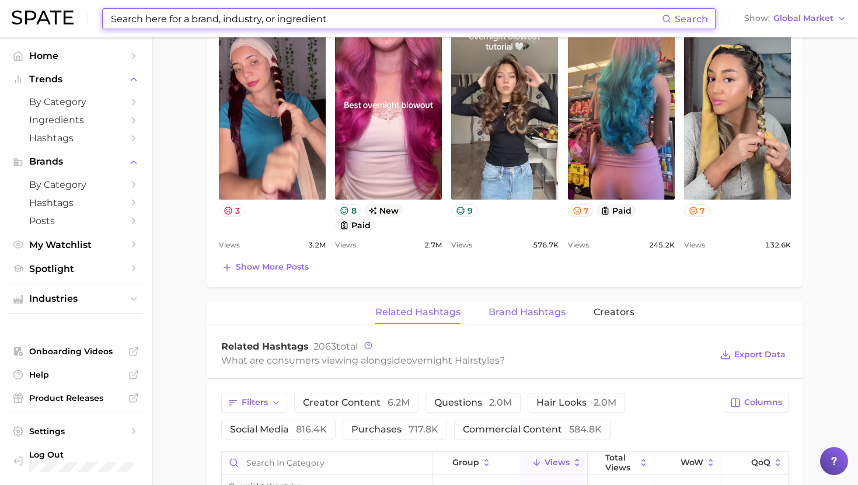
click at [516, 309] on span "Brand Hashtags" at bounding box center [527, 312] width 77 height 11
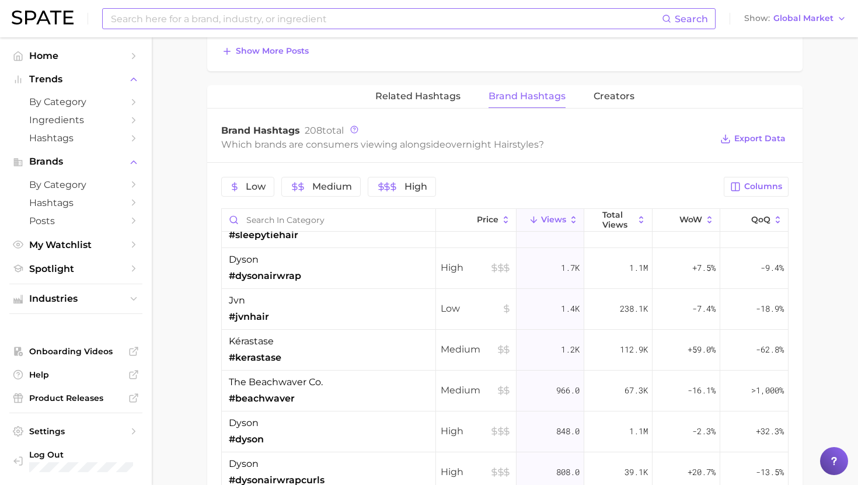
scroll to position [118, 0]
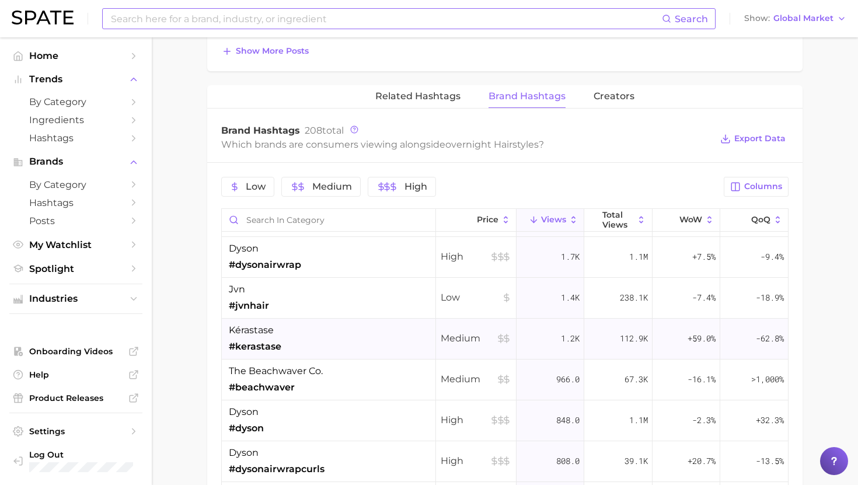
click at [320, 341] on div "kérastase #kerastase" at bounding box center [329, 339] width 214 height 41
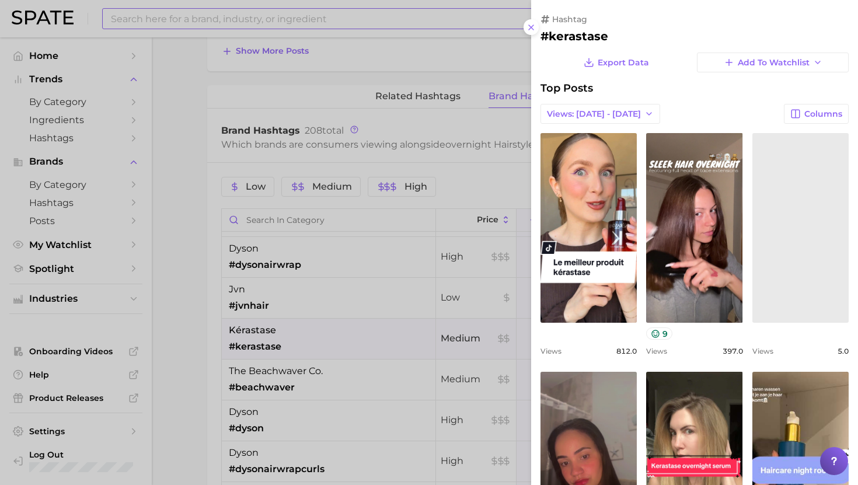
scroll to position [0, 0]
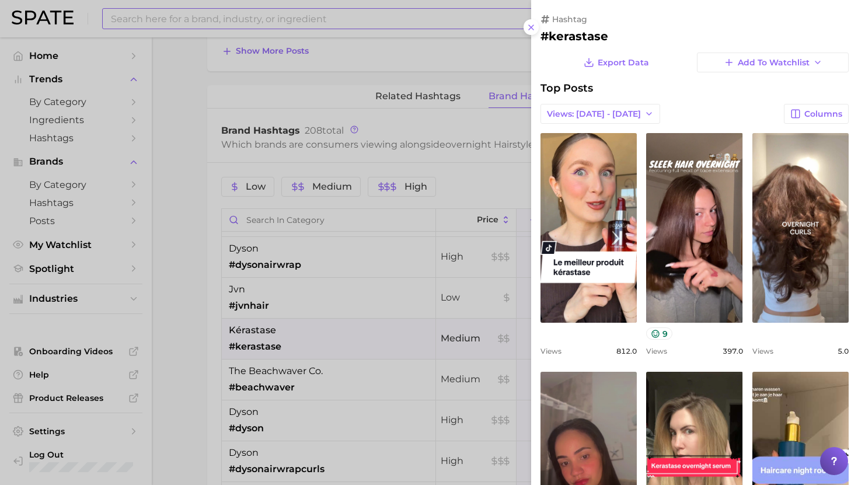
click at [397, 340] on div at bounding box center [429, 242] width 858 height 485
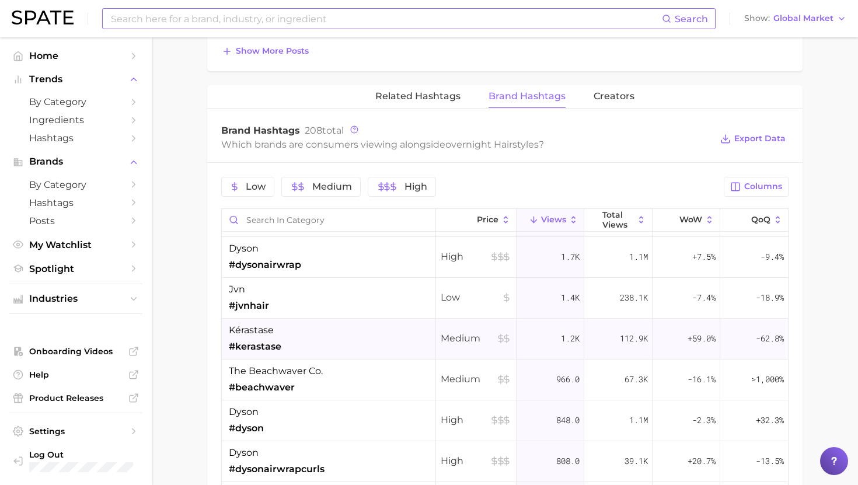
click at [284, 336] on div "kérastase #kerastase" at bounding box center [329, 339] width 214 height 41
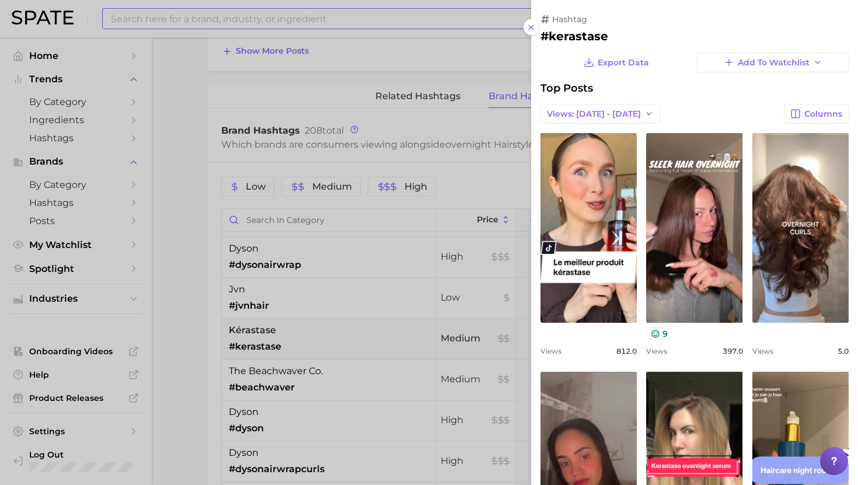
click at [288, 333] on div at bounding box center [429, 242] width 858 height 485
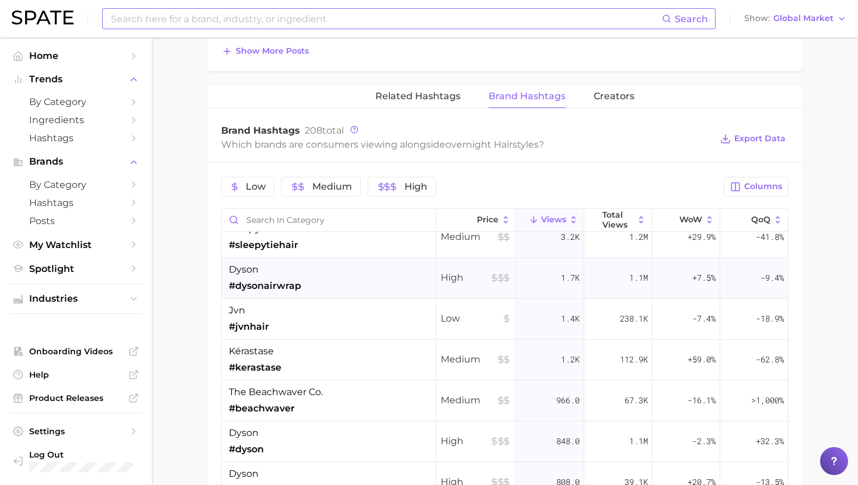
scroll to position [106, 0]
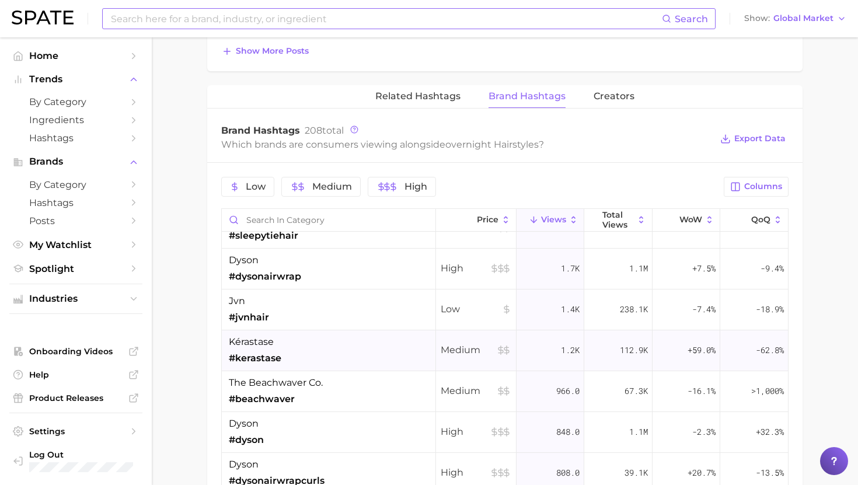
click at [322, 356] on div "kérastase #kerastase" at bounding box center [329, 350] width 214 height 41
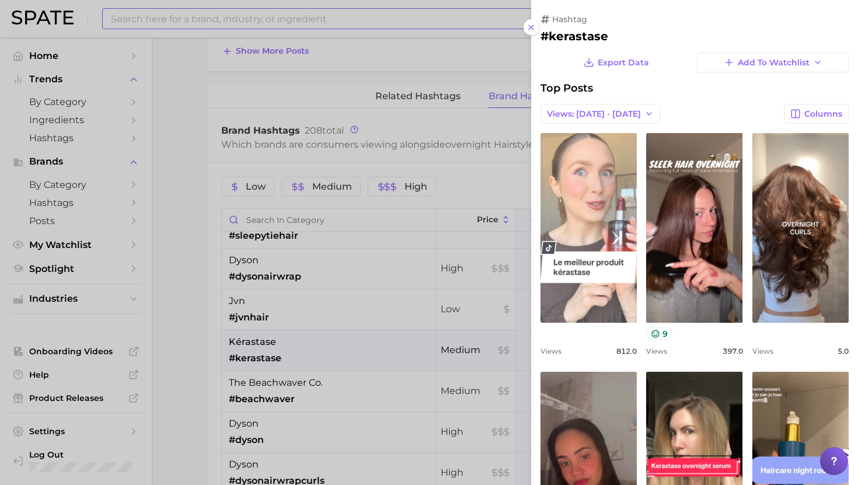
click at [577, 283] on link "view post on TikTok" at bounding box center [589, 228] width 96 height 190
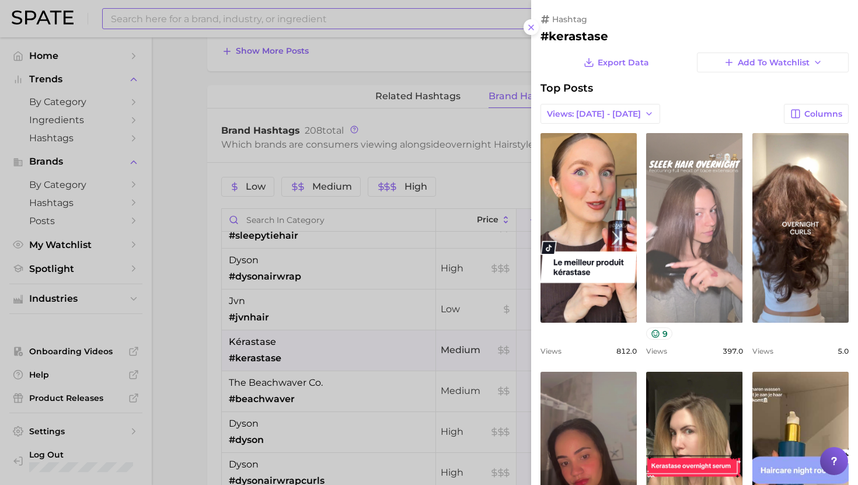
click at [688, 229] on link "view post on TikTok" at bounding box center [694, 228] width 96 height 190
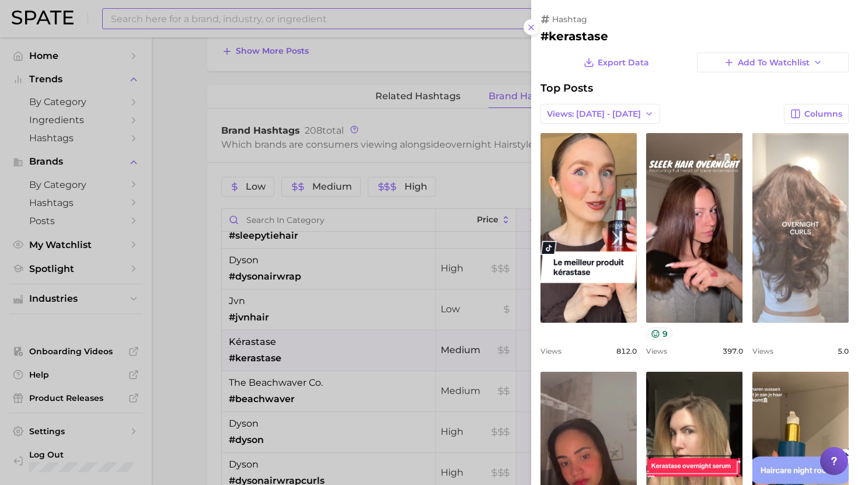
click at [813, 242] on link "view post on TikTok" at bounding box center [800, 228] width 96 height 190
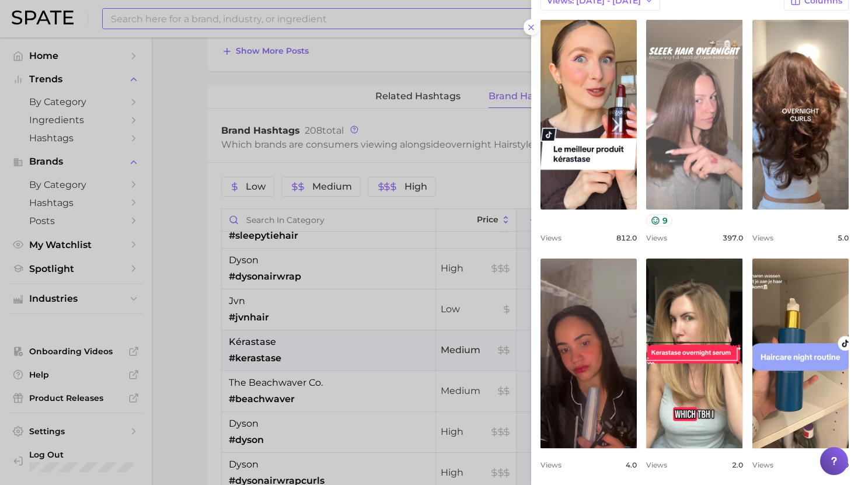
scroll to position [120, 0]
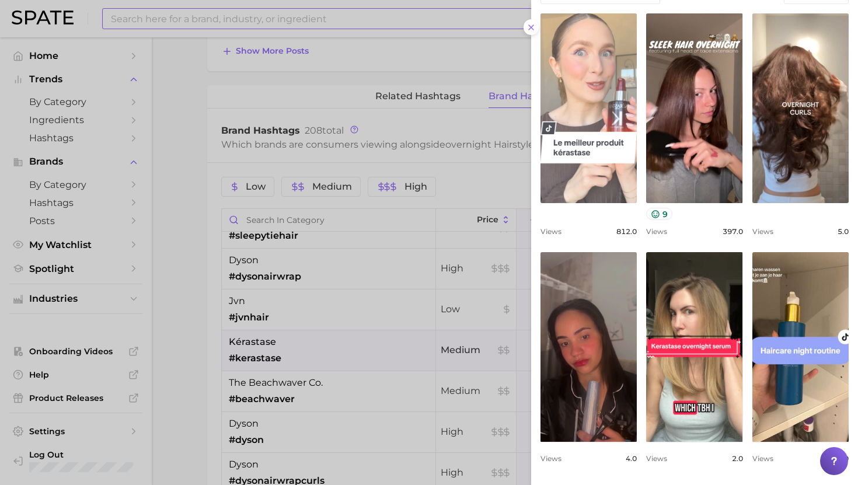
click at [597, 166] on link "view post on TikTok" at bounding box center [589, 108] width 96 height 190
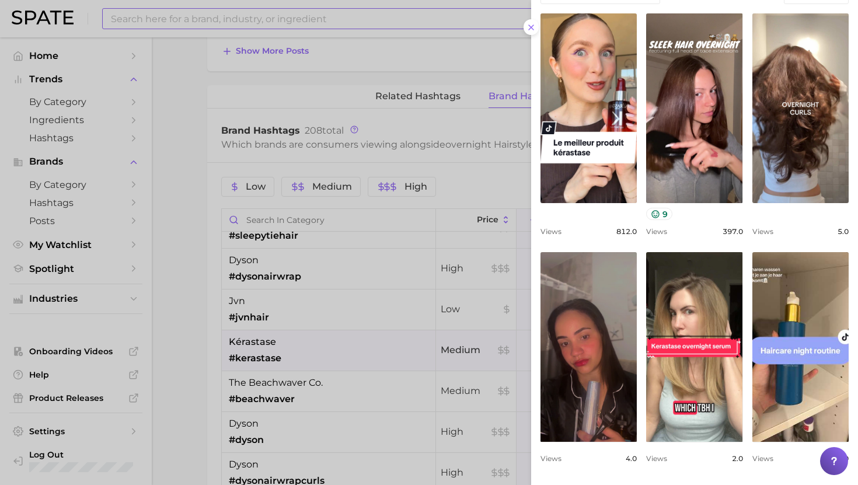
click at [251, 27] on div at bounding box center [429, 242] width 858 height 485
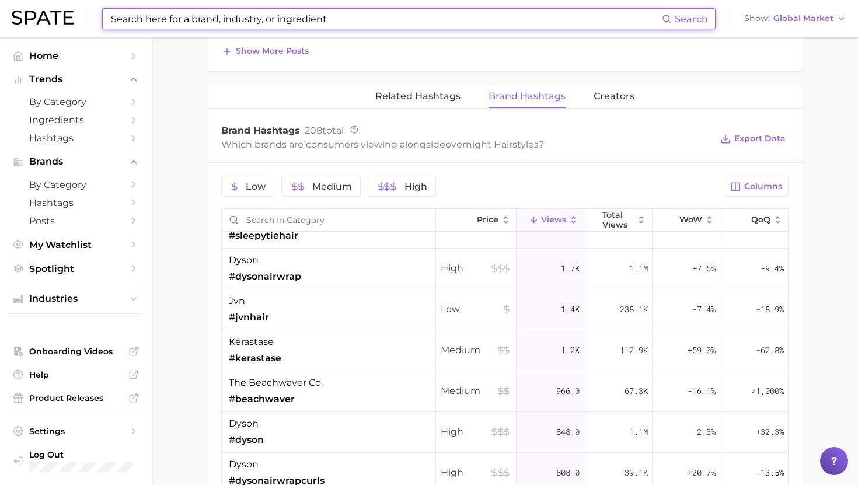
click at [252, 24] on input at bounding box center [386, 19] width 552 height 20
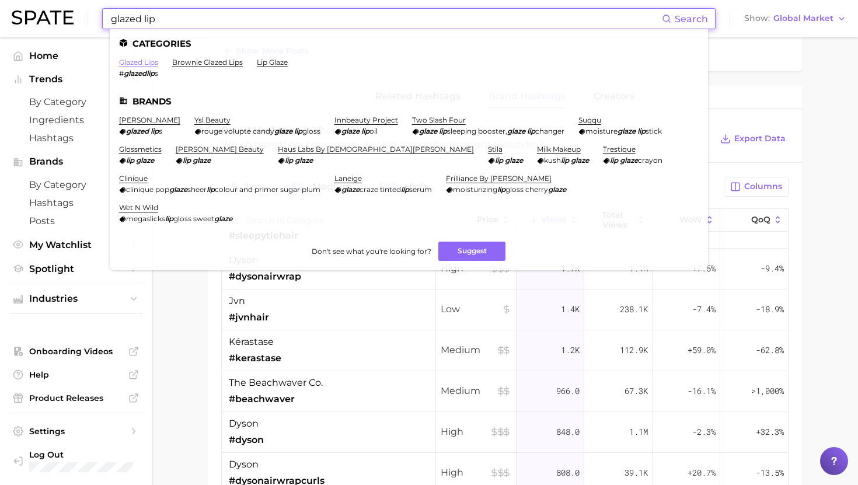
type input "glazed lip"
click at [141, 64] on link "glazed lips" at bounding box center [138, 62] width 39 height 9
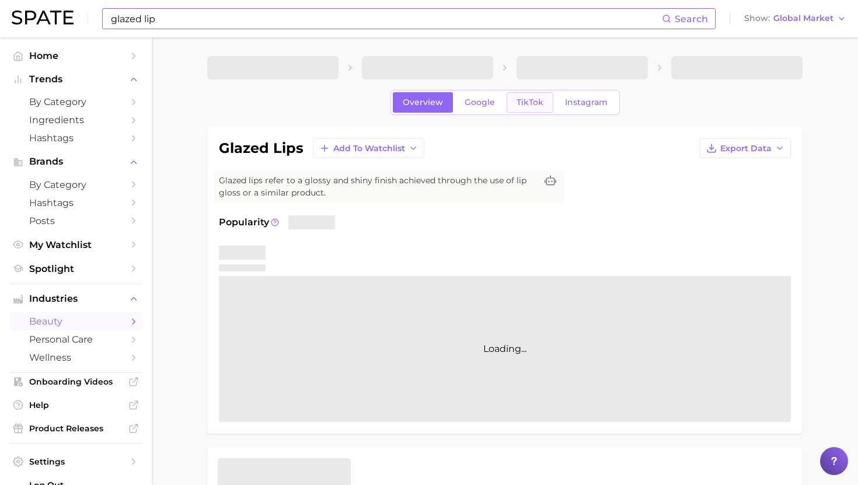
click at [524, 110] on link "TikTok" at bounding box center [530, 102] width 47 height 20
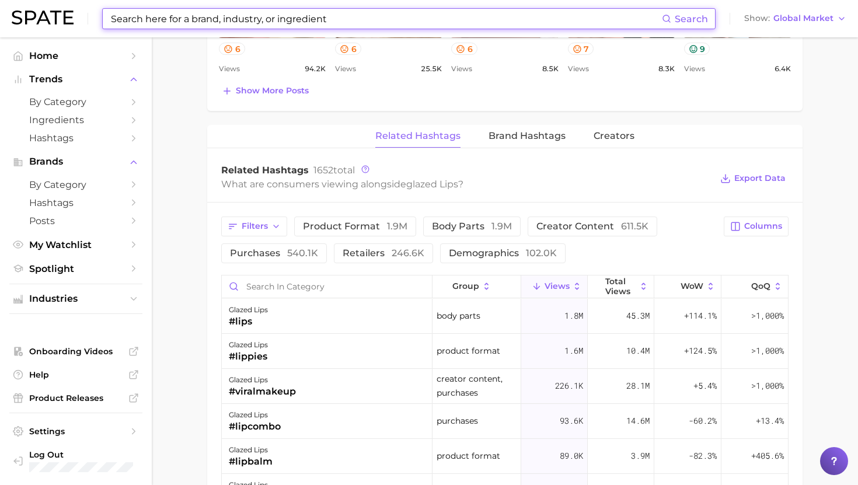
scroll to position [804, 0]
click at [515, 128] on button "Brand Hashtags" at bounding box center [527, 135] width 77 height 23
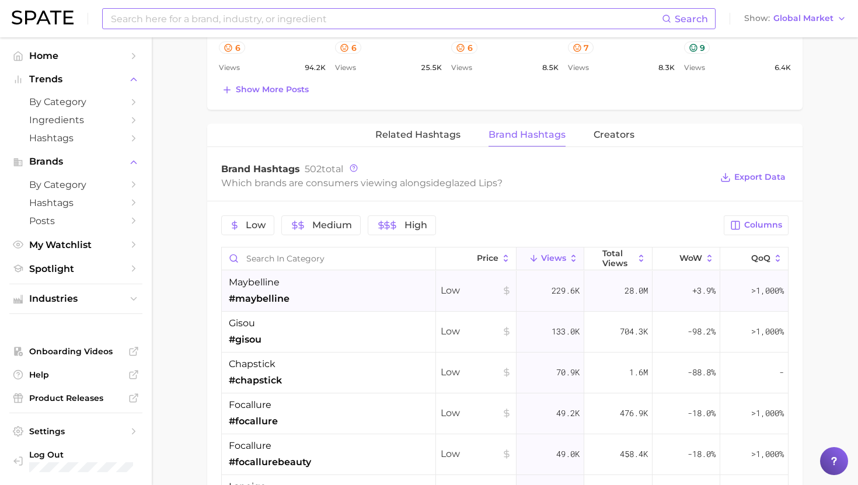
click at [304, 284] on div "maybelline #maybelline" at bounding box center [329, 291] width 214 height 41
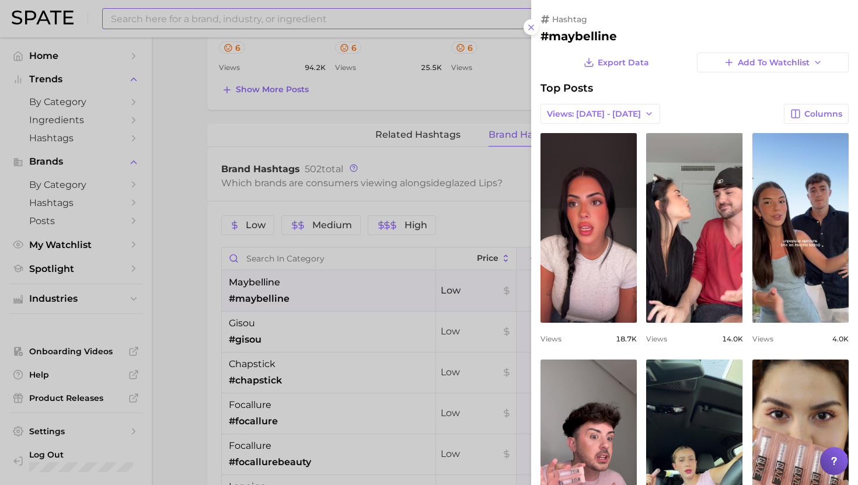
scroll to position [0, 0]
click at [269, 285] on div at bounding box center [429, 242] width 858 height 485
